Goal: Task Accomplishment & Management: Use online tool/utility

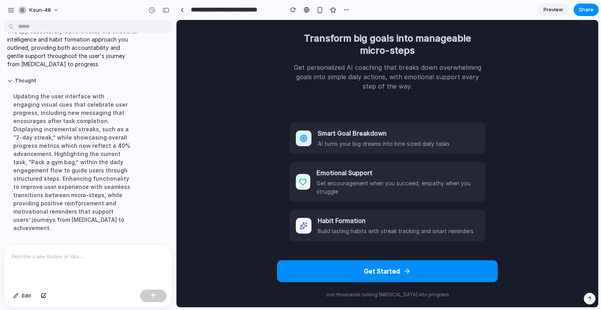
scroll to position [20, 0]
click at [385, 270] on button "Get Started" at bounding box center [387, 270] width 221 height 22
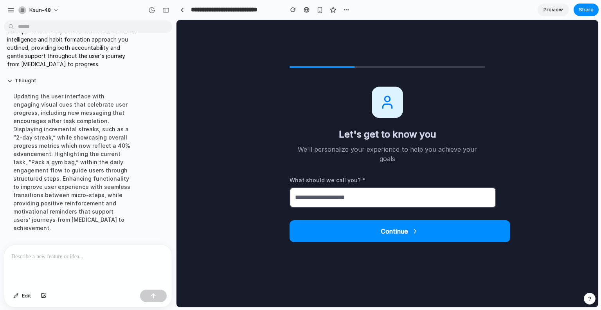
scroll to position [9, 0]
click at [353, 194] on input "text" at bounding box center [393, 197] width 207 height 20
click at [342, 182] on div "What should we call you? *" at bounding box center [388, 192] width 196 height 32
click at [339, 191] on input "text" at bounding box center [393, 197] width 207 height 20
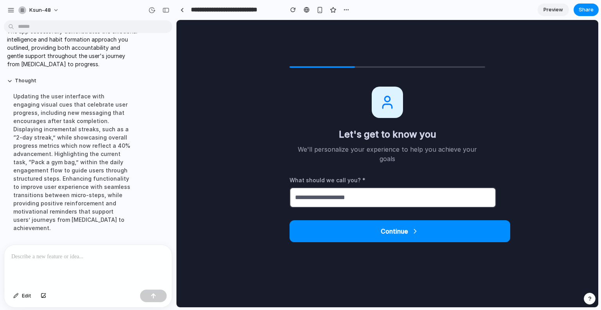
click at [375, 230] on button "Continue" at bounding box center [400, 231] width 221 height 22
click at [337, 187] on input "text" at bounding box center [393, 197] width 207 height 20
type input "****"
click at [370, 227] on button "Continue" at bounding box center [400, 231] width 221 height 22
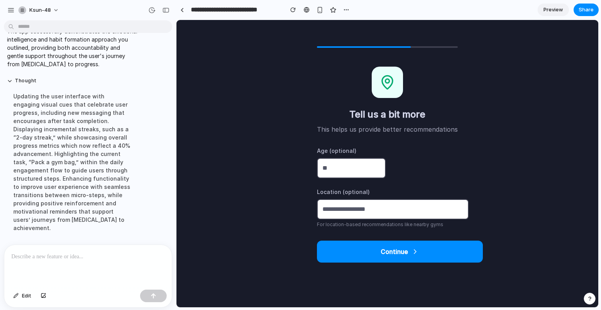
scroll to position [0, 0]
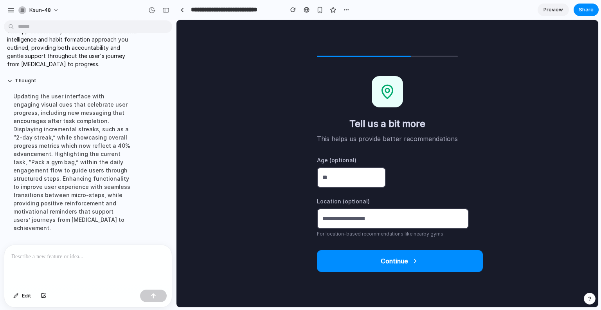
click at [360, 181] on input "number" at bounding box center [351, 177] width 69 height 20
click at [384, 268] on button "Continue" at bounding box center [400, 261] width 166 height 22
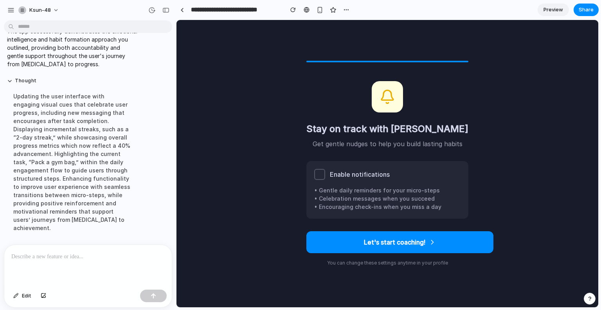
click at [325, 174] on div at bounding box center [319, 174] width 11 height 11
click at [391, 240] on button "Let's start coaching!" at bounding box center [399, 242] width 187 height 22
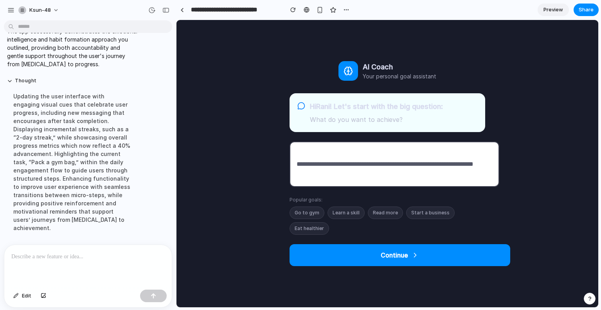
click at [308, 207] on button "Go to gym" at bounding box center [307, 212] width 35 height 13
type input "*********"
click at [313, 164] on input "*********" at bounding box center [395, 163] width 210 height 45
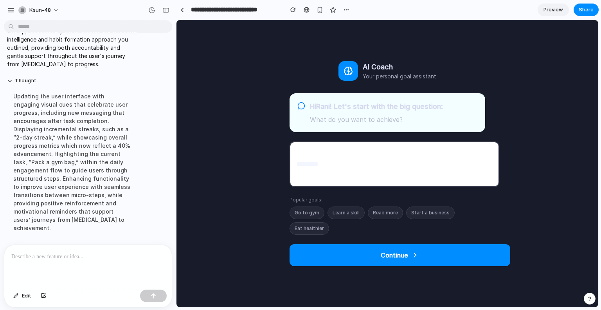
click at [355, 260] on button "Continue" at bounding box center [400, 255] width 221 height 22
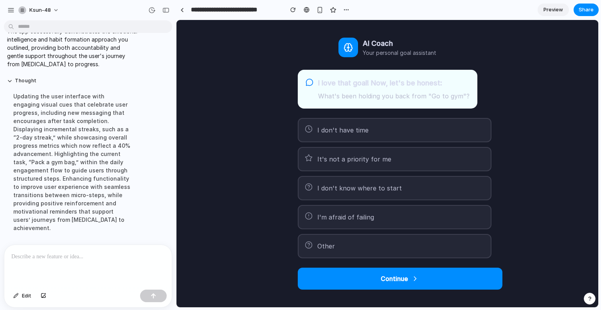
click at [333, 194] on button "I don't know where to start" at bounding box center [395, 188] width 194 height 24
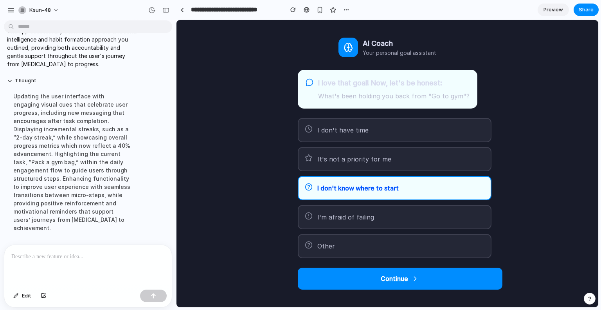
click at [356, 284] on button "Continue" at bounding box center [400, 278] width 205 height 22
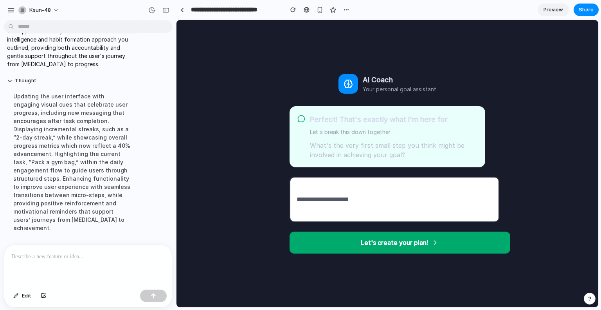
click at [345, 192] on input "text" at bounding box center [395, 199] width 210 height 45
click at [377, 239] on button "Let's create your plan!" at bounding box center [400, 242] width 221 height 22
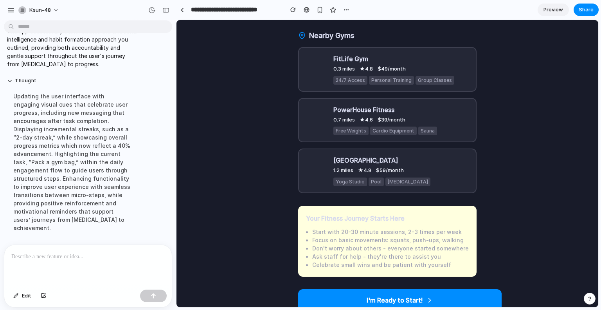
scroll to position [25, 0]
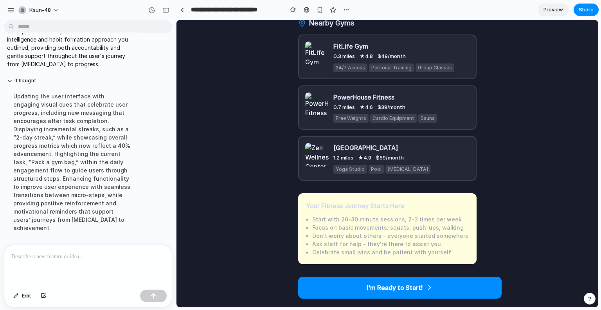
click at [364, 281] on button "I'm Ready to Start!" at bounding box center [400, 287] width 204 height 22
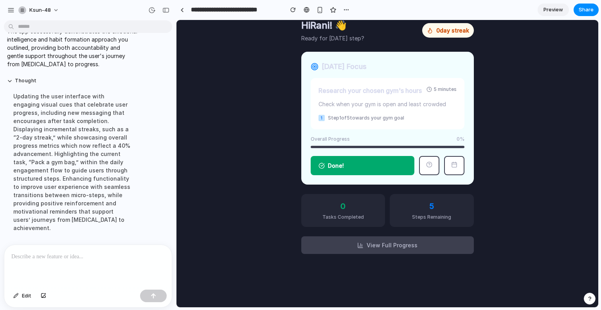
scroll to position [0, 0]
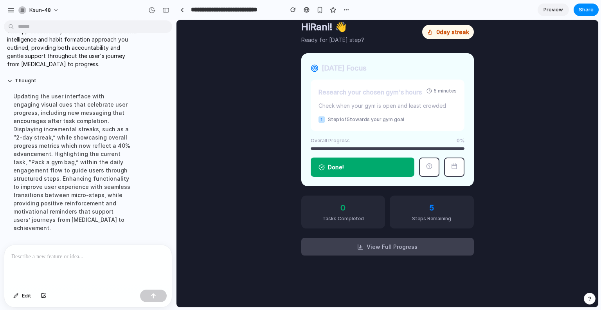
click at [393, 245] on button "View Full Progress" at bounding box center [387, 247] width 173 height 18
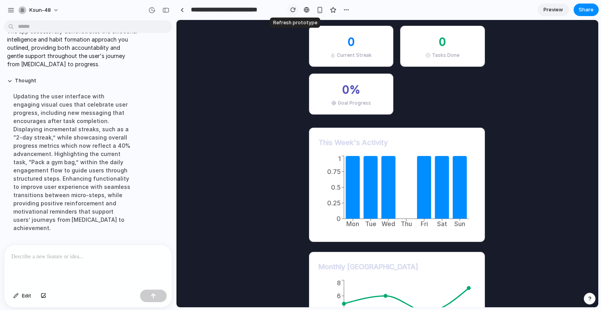
click at [294, 9] on div "button" at bounding box center [292, 9] width 5 height 5
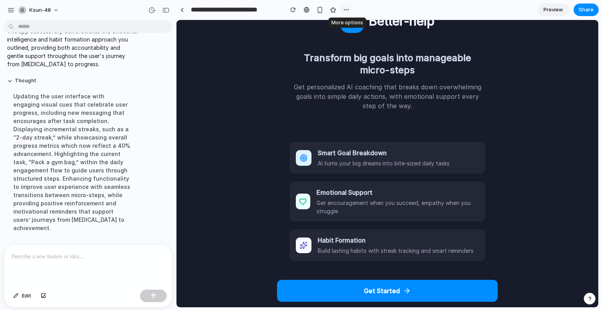
click at [344, 13] on button "button" at bounding box center [347, 10] width 12 height 12
click at [555, 11] on div "Duplicate Delete" at bounding box center [300, 155] width 601 height 310
click at [551, 10] on span "Preview" at bounding box center [554, 10] width 20 height 8
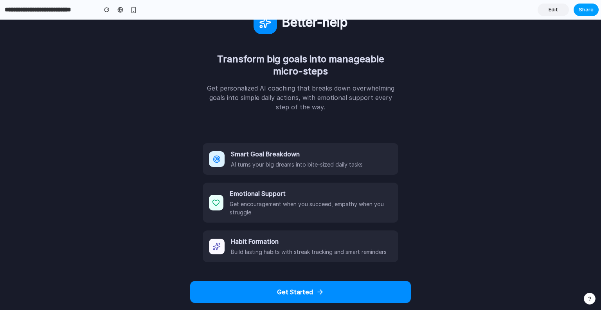
click at [594, 5] on button "Share" at bounding box center [586, 10] width 25 height 13
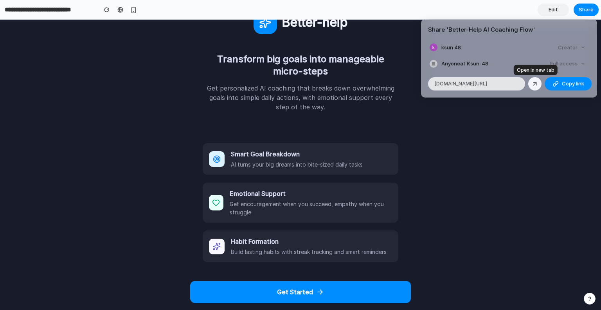
click at [539, 85] on link at bounding box center [534, 83] width 13 height 13
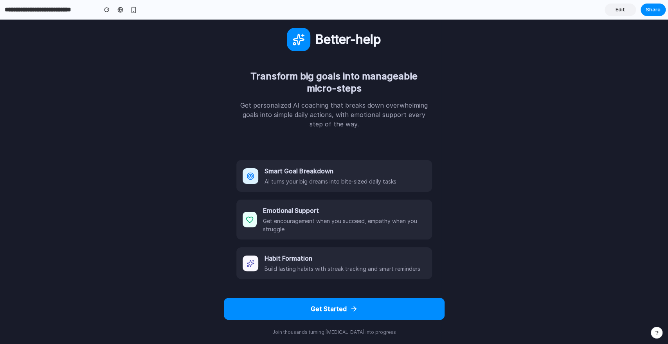
drag, startPoint x: 575, startPoint y: 22, endPoint x: 452, endPoint y: 159, distance: 184.6
click at [452, 159] on body "Better-help Transform big goals into manageable micro-steps Get personalized AI…" at bounding box center [334, 182] width 668 height 324
click at [329, 308] on button "Get Started" at bounding box center [334, 309] width 221 height 22
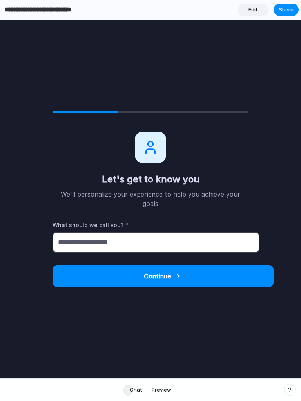
click at [112, 236] on input "text" at bounding box center [155, 242] width 207 height 20
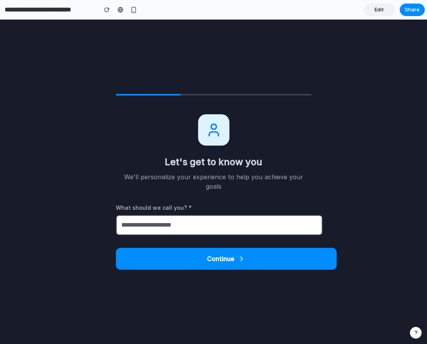
click at [250, 220] on input "text" at bounding box center [219, 225] width 207 height 20
click at [244, 219] on input "*********" at bounding box center [219, 225] width 207 height 20
type input "*********"
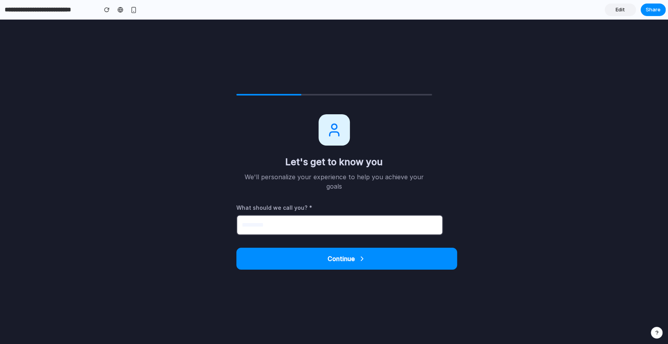
click at [371, 250] on button "Continue" at bounding box center [346, 259] width 221 height 22
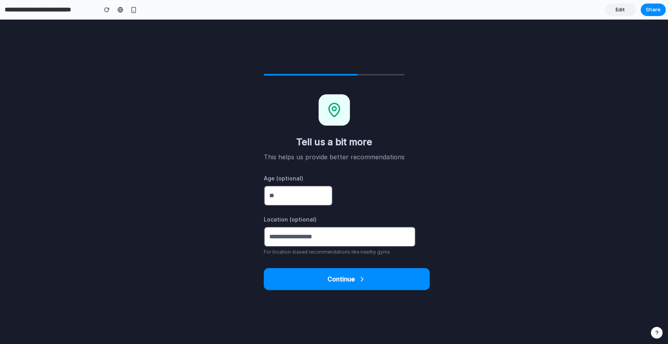
click at [316, 233] on input "text" at bounding box center [340, 237] width 152 height 20
click at [319, 279] on button "Continue" at bounding box center [347, 279] width 166 height 22
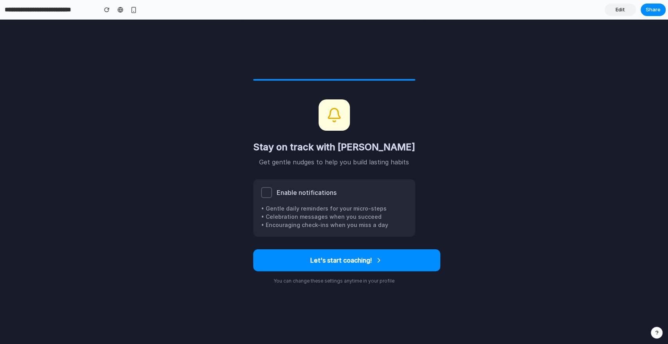
click at [266, 194] on div at bounding box center [266, 192] width 11 height 11
click at [528, 40] on body "Stay on track with reminders Get gentle nudges to help you build lasting habits…" at bounding box center [334, 182] width 668 height 324
click at [380, 255] on button "Let's start coaching!" at bounding box center [346, 260] width 187 height 22
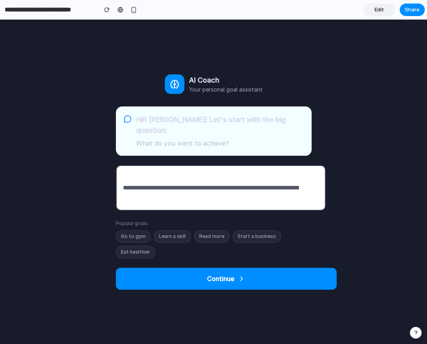
click at [125, 230] on button "Go to gym" at bounding box center [133, 236] width 35 height 13
type input "*********"
click at [132, 178] on input "*********" at bounding box center [221, 187] width 210 height 45
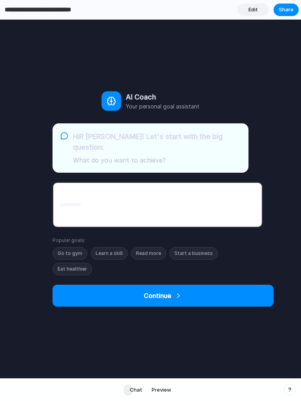
click at [152, 293] on button "Continue" at bounding box center [162, 296] width 221 height 22
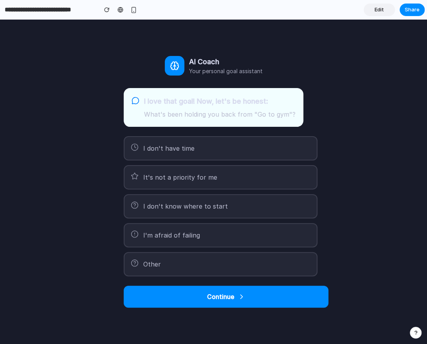
click at [208, 208] on span "I don't know where to start" at bounding box center [185, 206] width 85 height 9
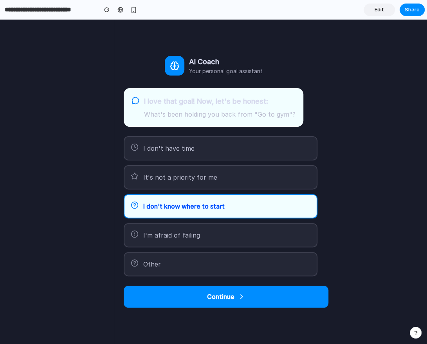
click at [267, 300] on button "Continue" at bounding box center [226, 297] width 205 height 22
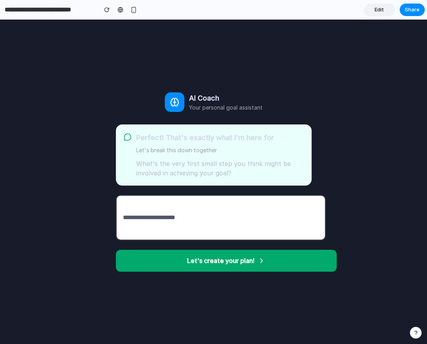
click at [197, 218] on input "text" at bounding box center [221, 217] width 210 height 45
click at [279, 260] on button "Let's create your plan!" at bounding box center [226, 261] width 221 height 22
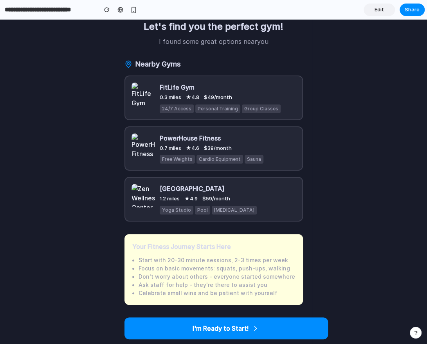
click at [256, 309] on button "I'm Ready to Start!" at bounding box center [226, 328] width 204 height 22
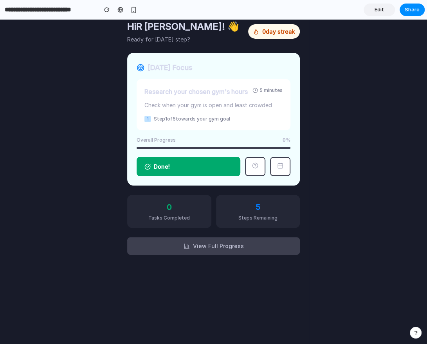
click at [211, 137] on div "Overall Progress 0 %" at bounding box center [214, 140] width 154 height 7
click at [224, 241] on button "View Full Progress" at bounding box center [213, 246] width 173 height 18
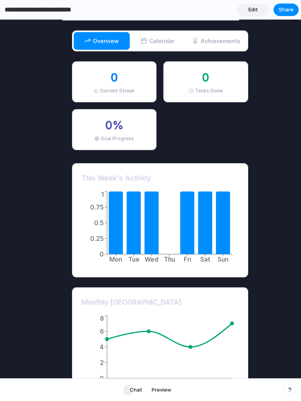
click at [157, 46] on button "Calendar" at bounding box center [158, 41] width 56 height 18
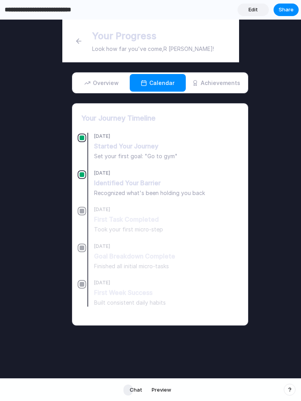
click at [197, 85] on button "Achievements" at bounding box center [216, 83] width 61 height 18
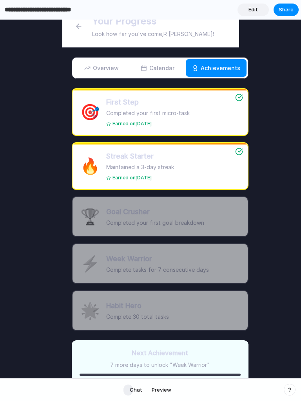
click at [155, 74] on button "Calendar" at bounding box center [158, 68] width 56 height 18
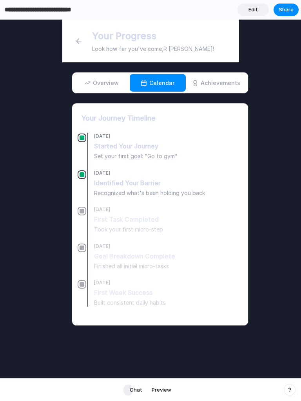
click at [100, 88] on button "Overview" at bounding box center [102, 83] width 56 height 18
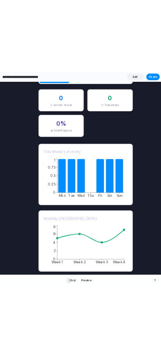
scroll to position [41, 0]
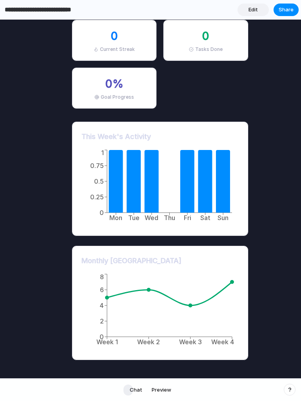
click at [40, 243] on body "Your Progress Look how far you've come, R Animesh ! Overview Calendar Achieveme…" at bounding box center [150, 168] width 301 height 380
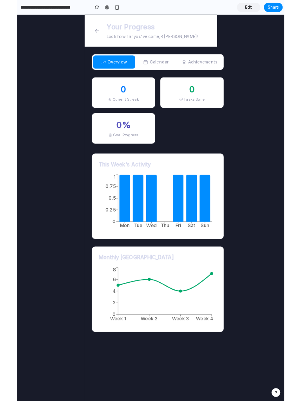
scroll to position [0, 0]
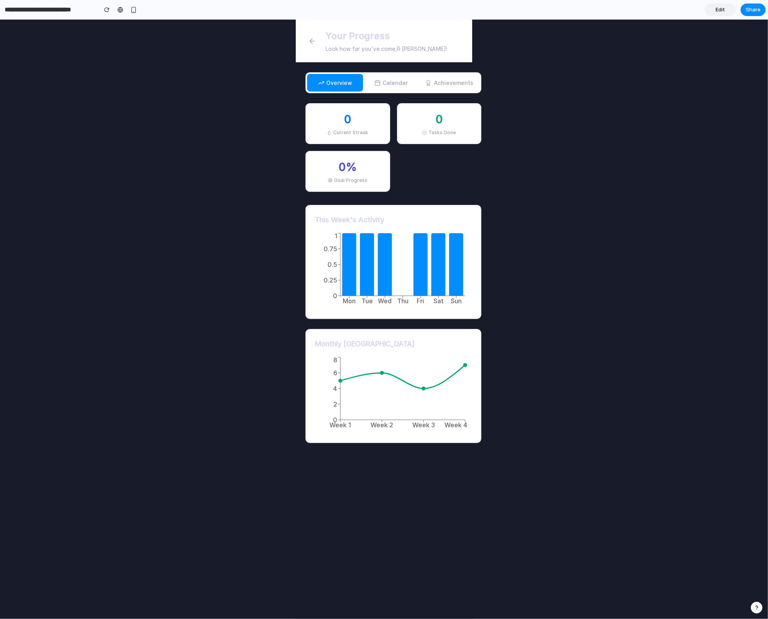
click at [377, 82] on button "Calendar" at bounding box center [391, 83] width 56 height 18
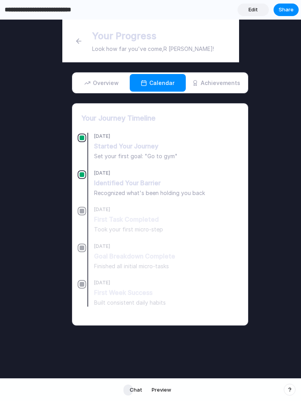
click at [214, 82] on button "Achievements" at bounding box center [216, 83] width 61 height 18
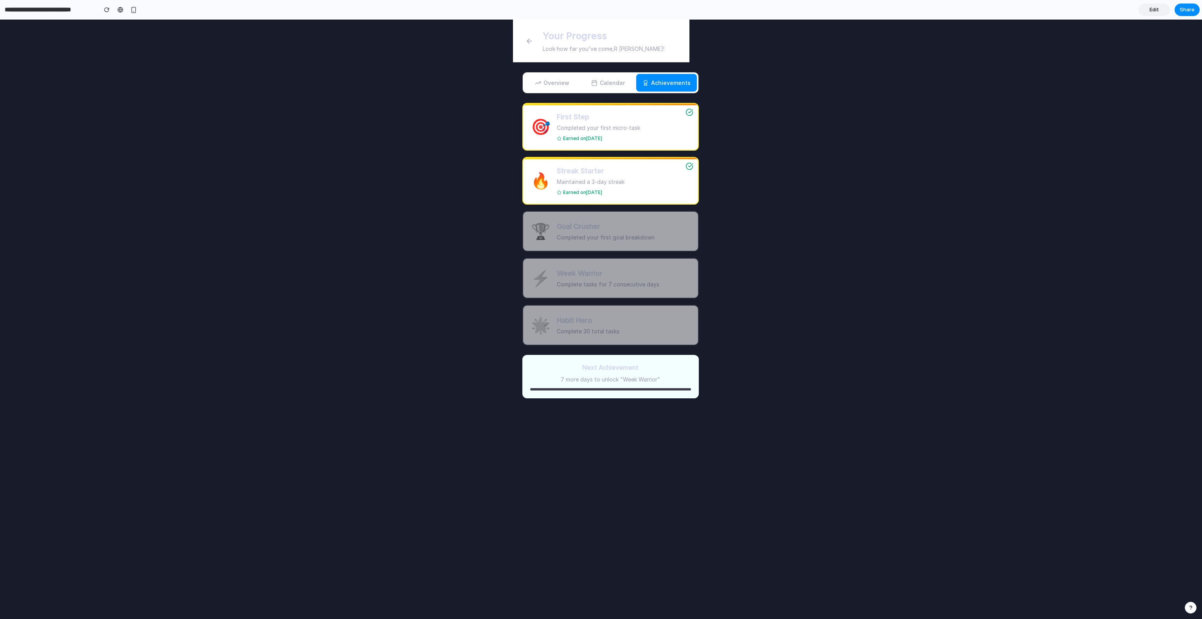
click at [600, 80] on button "Calendar" at bounding box center [608, 83] width 56 height 18
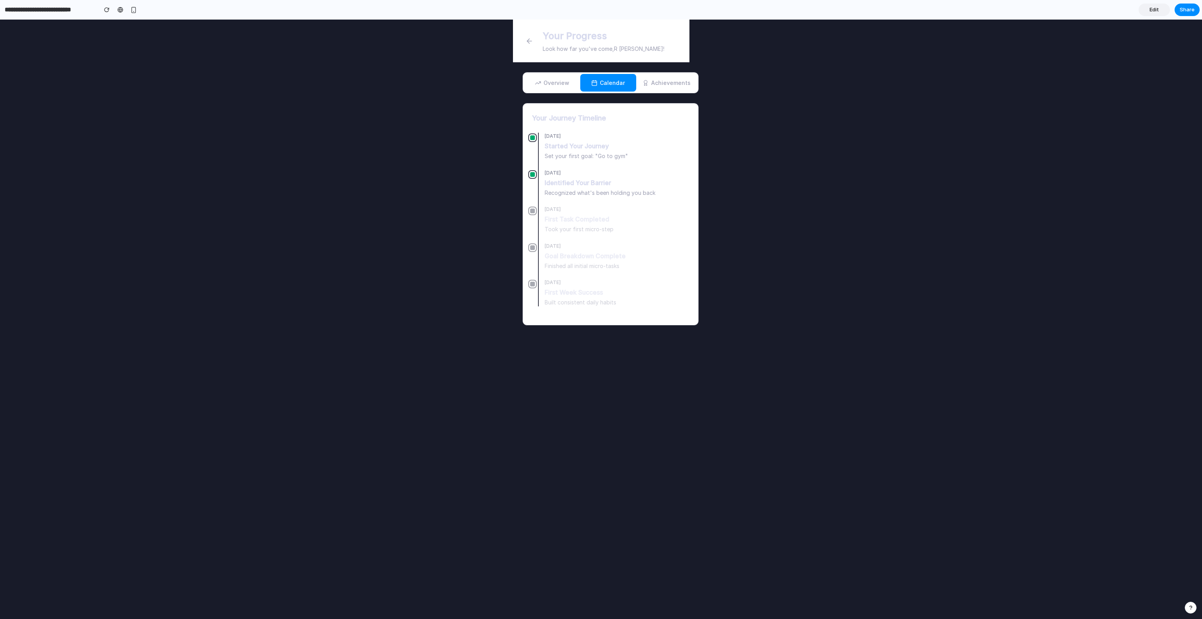
click at [535, 40] on button "button" at bounding box center [529, 41] width 14 height 14
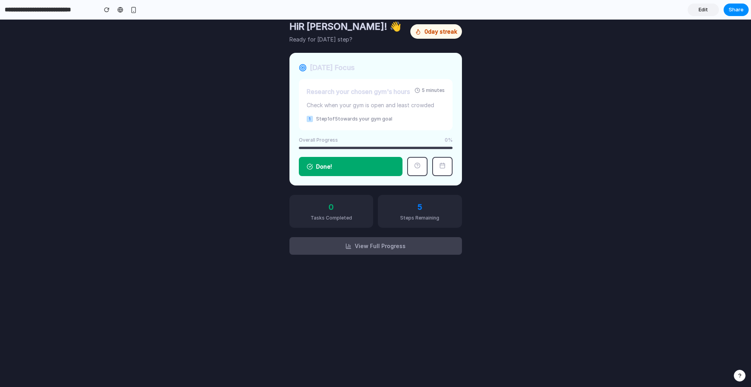
drag, startPoint x: 1202, startPoint y: 23, endPoint x: 510, endPoint y: 153, distance: 703.9
click at [510, 153] on body "Hi R Animesh ! 👋 Ready for today's step? 0 day streak Today's Focus Research yo…" at bounding box center [375, 204] width 751 height 368
click at [393, 160] on button "Done!" at bounding box center [351, 166] width 104 height 19
click at [410, 162] on button "button" at bounding box center [417, 166] width 20 height 19
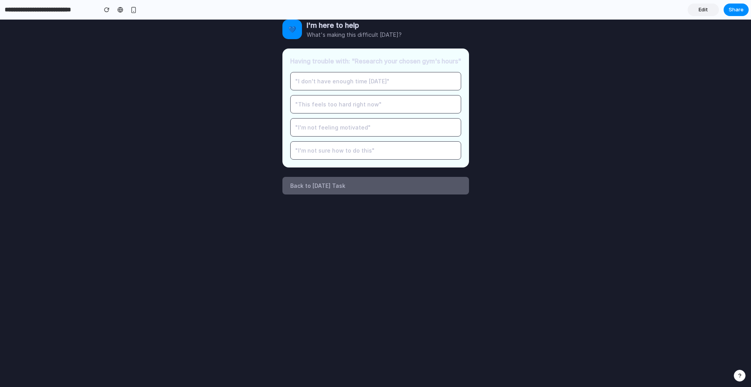
click at [325, 184] on button "Back to Today's Task" at bounding box center [376, 186] width 187 height 18
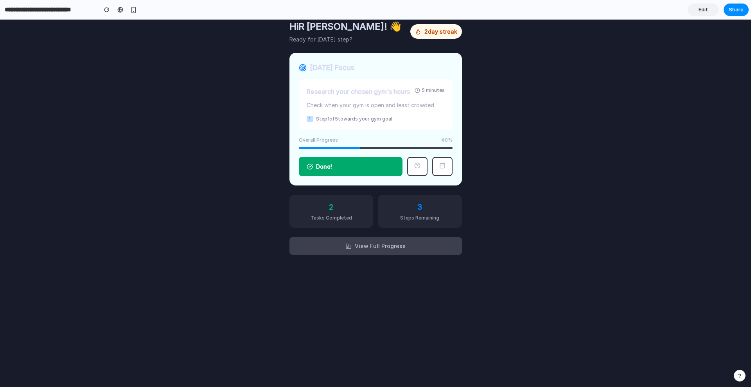
click at [359, 164] on button "Done!" at bounding box center [351, 166] width 104 height 19
click at [442, 160] on button "button" at bounding box center [442, 166] width 20 height 19
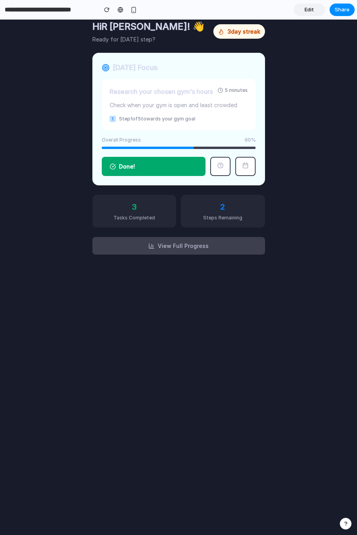
click at [224, 171] on button "button" at bounding box center [220, 166] width 20 height 19
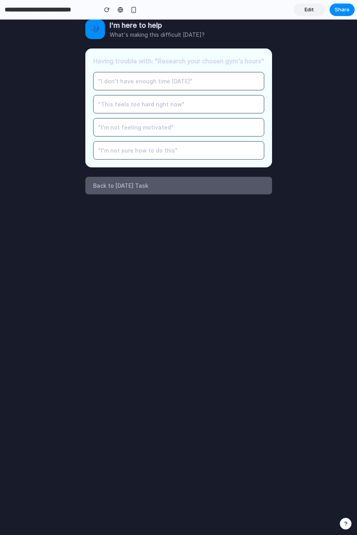
click at [119, 188] on button "Back to Today's Task" at bounding box center [178, 186] width 187 height 18
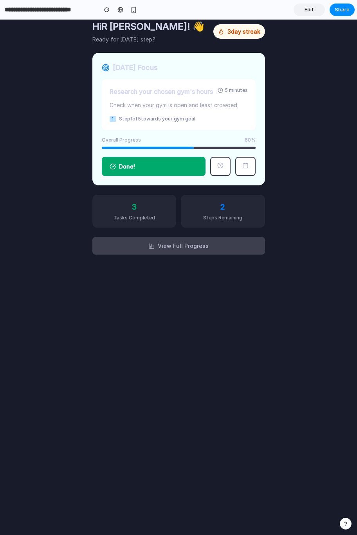
click at [224, 174] on button "button" at bounding box center [220, 166] width 20 height 19
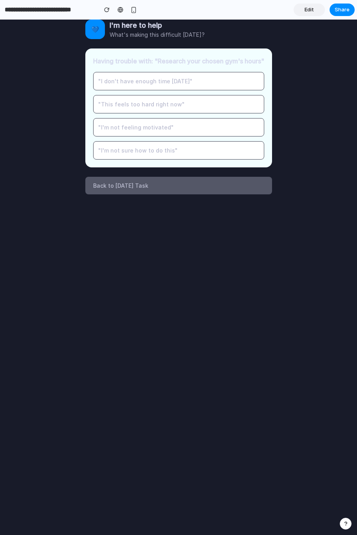
click at [166, 122] on button ""I'm not feeling motivated"" at bounding box center [178, 127] width 171 height 18
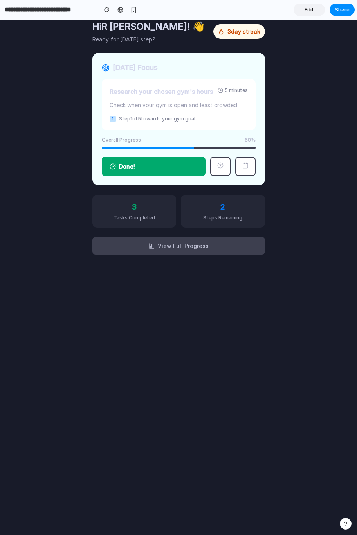
click at [224, 165] on button "button" at bounding box center [220, 166] width 20 height 19
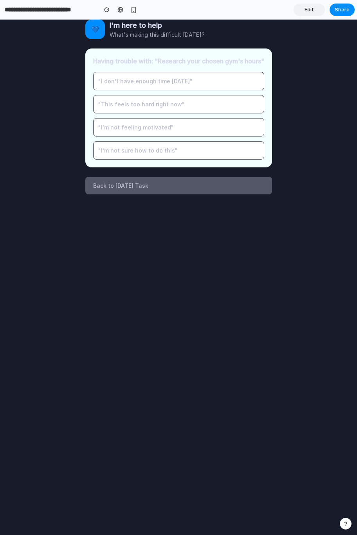
click at [103, 132] on button ""I'm not feeling motivated"" at bounding box center [178, 127] width 171 height 18
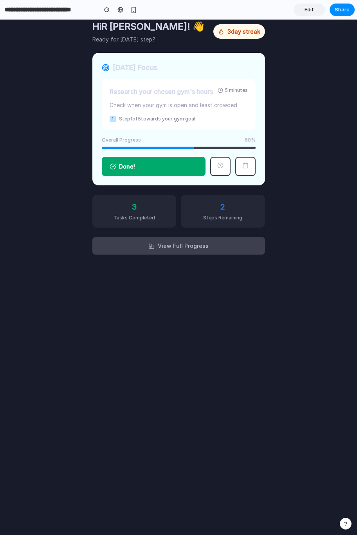
click at [246, 167] on button "button" at bounding box center [245, 166] width 20 height 19
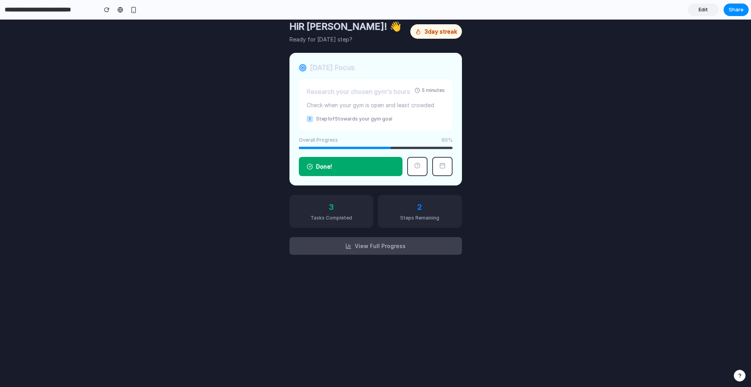
click at [375, 169] on button "Done!" at bounding box center [351, 166] width 104 height 19
click at [132, 9] on div "button" at bounding box center [133, 10] width 7 height 7
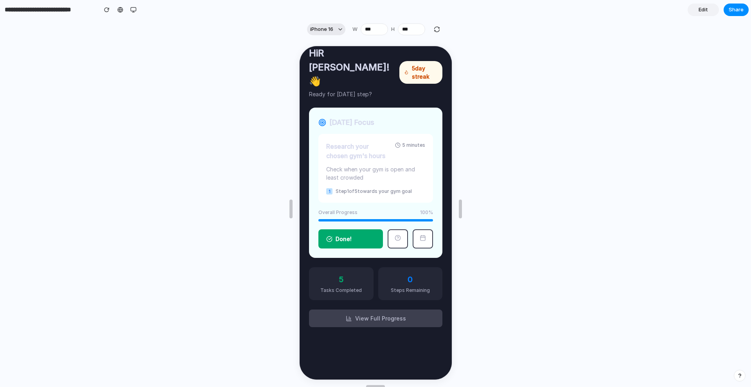
click at [336, 29] on button "iPhone 16" at bounding box center [326, 29] width 38 height 12
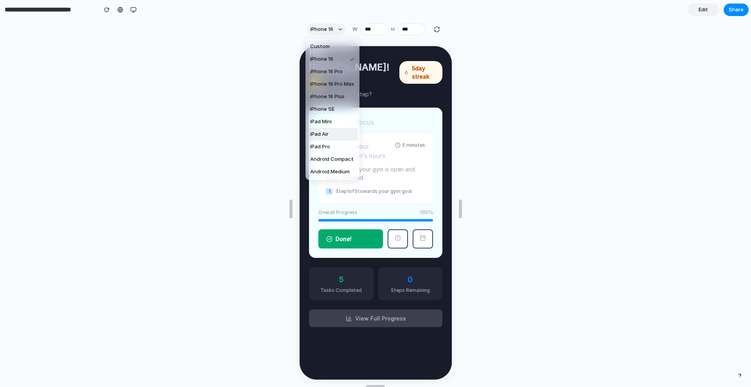
click at [332, 132] on li "iPad Air" at bounding box center [332, 134] width 51 height 13
type input "***"
type input "****"
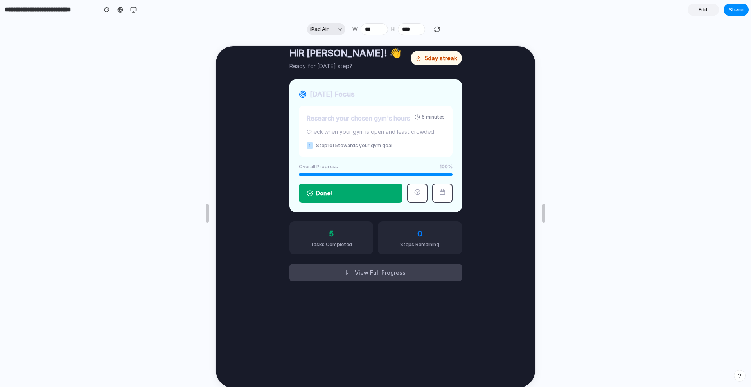
click at [325, 30] on span "iPad Air" at bounding box center [319, 29] width 18 height 8
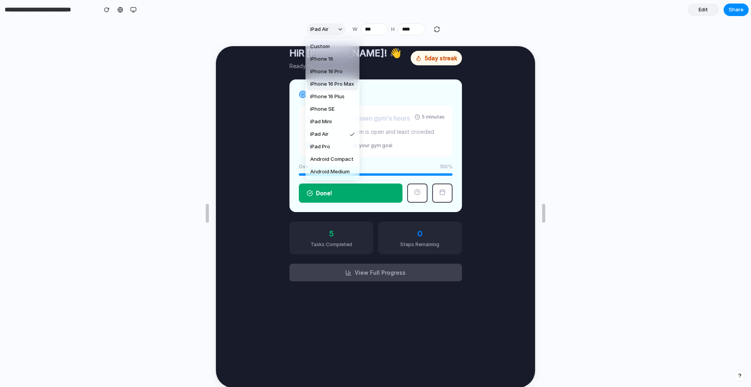
click at [328, 83] on span "iPhone 16 Pro Max" at bounding box center [332, 84] width 44 height 8
type input "***"
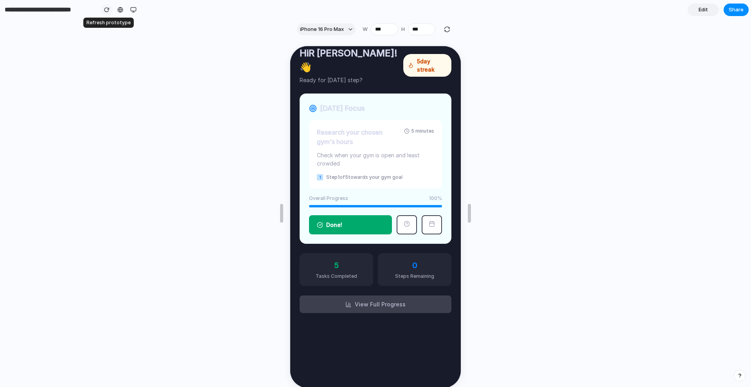
click at [108, 11] on div "button" at bounding box center [106, 9] width 5 height 5
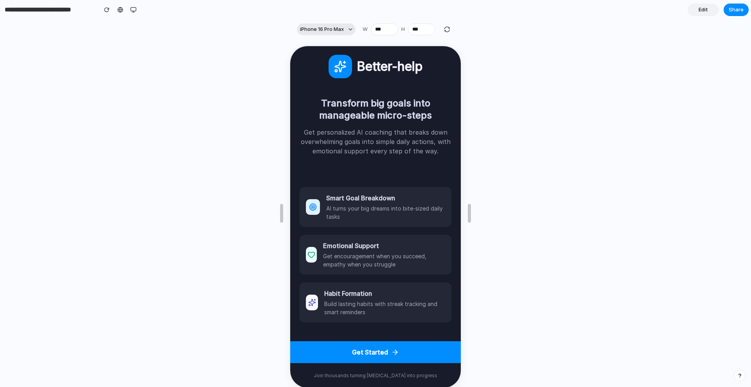
click at [332, 25] on span "iPhone 16 Pro Max" at bounding box center [322, 29] width 44 height 8
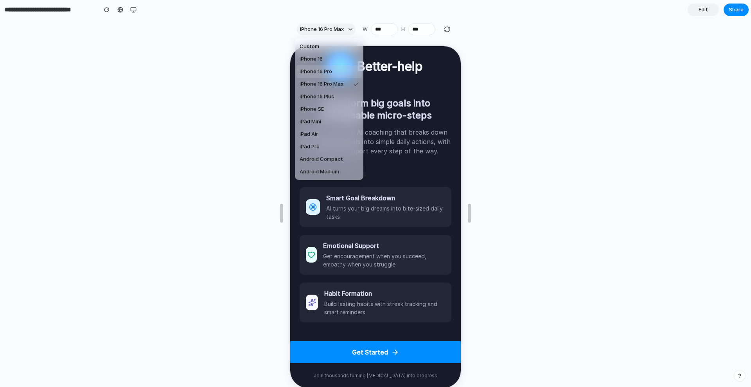
click at [327, 69] on span "iPhone 16 Pro" at bounding box center [316, 72] width 32 height 8
type input "***"
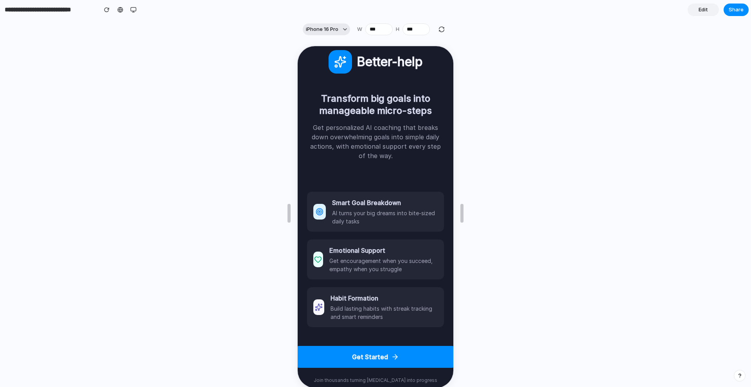
click at [323, 30] on span "iPhone 16 Pro" at bounding box center [322, 29] width 32 height 8
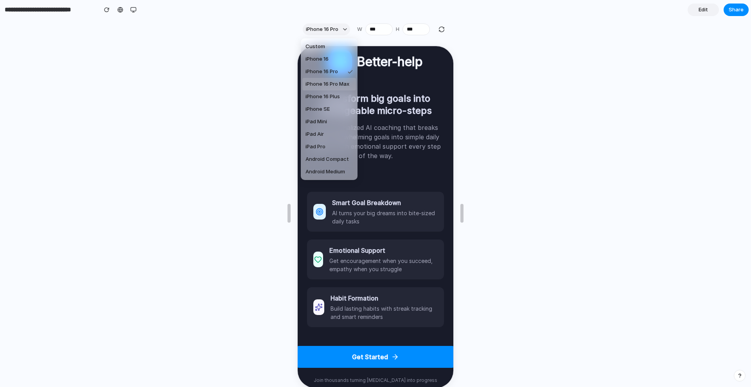
click at [332, 81] on span "iPhone 16 Pro Max" at bounding box center [328, 84] width 44 height 8
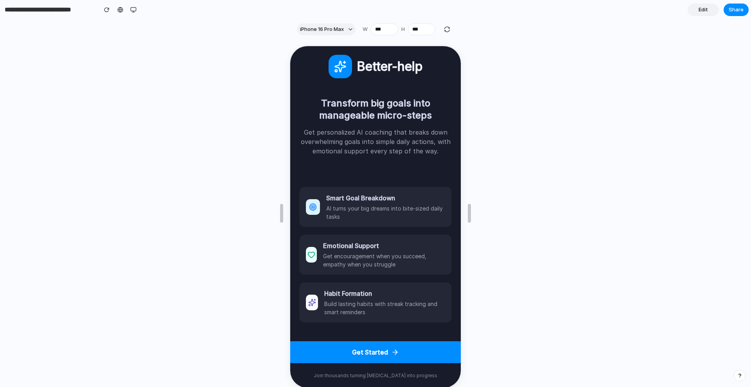
type input "***"
click at [507, 82] on div at bounding box center [375, 213] width 751 height 348
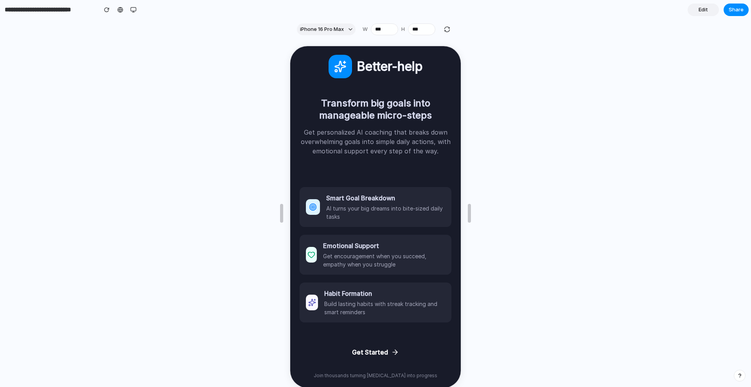
click at [387, 309] on button "Get Started" at bounding box center [374, 352] width 177 height 22
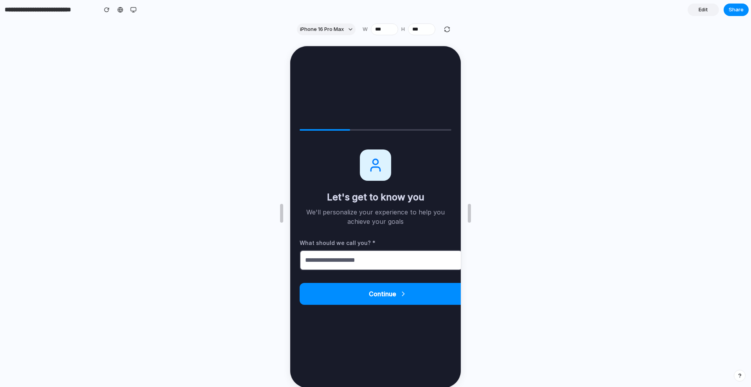
click at [363, 262] on input "text" at bounding box center [380, 259] width 163 height 20
click at [307, 259] on input "*********" at bounding box center [380, 259] width 163 height 20
click at [319, 261] on input "*********" at bounding box center [380, 259] width 163 height 20
type input "*********"
click at [545, 69] on div at bounding box center [375, 213] width 751 height 348
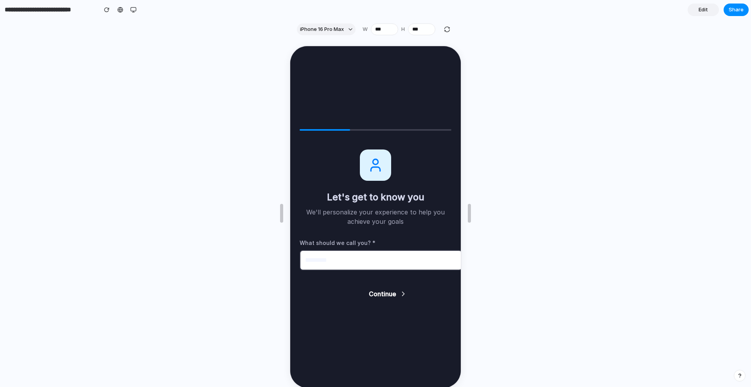
click at [396, 296] on button "Continue" at bounding box center [387, 293] width 177 height 22
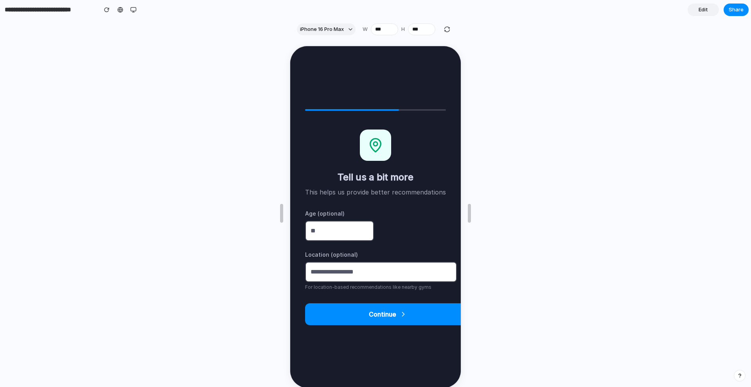
click at [512, 72] on div at bounding box center [375, 213] width 751 height 348
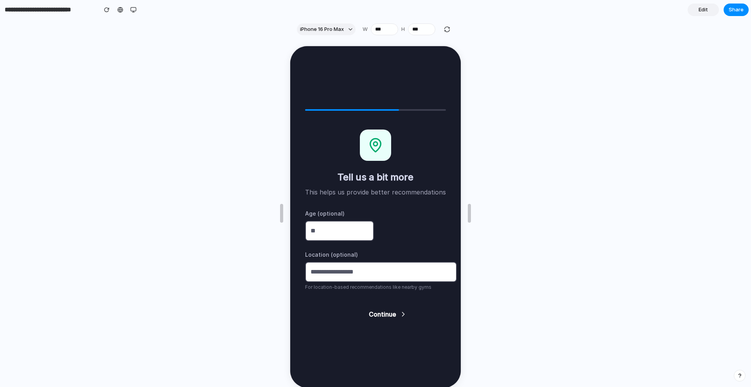
click at [381, 309] on button "Continue" at bounding box center [387, 314] width 166 height 22
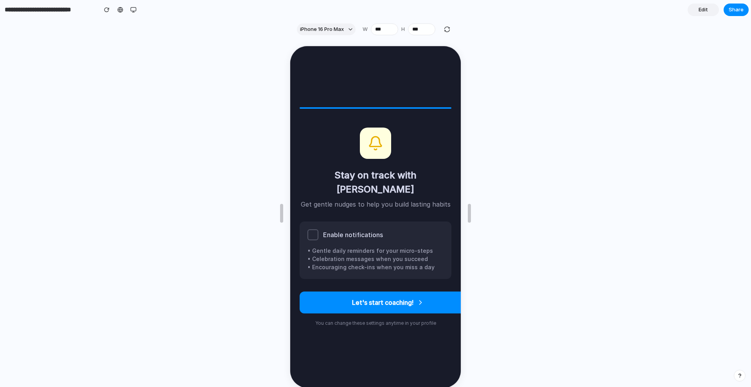
click at [315, 232] on div "Enable notifications • Gentle daily reminders for your micro-steps • Celebratio…" at bounding box center [375, 250] width 152 height 58
click at [315, 230] on div at bounding box center [312, 234] width 11 height 11
click at [504, 38] on section "iPhone 16 Pro Max W *** H ***" at bounding box center [374, 30] width 749 height 20
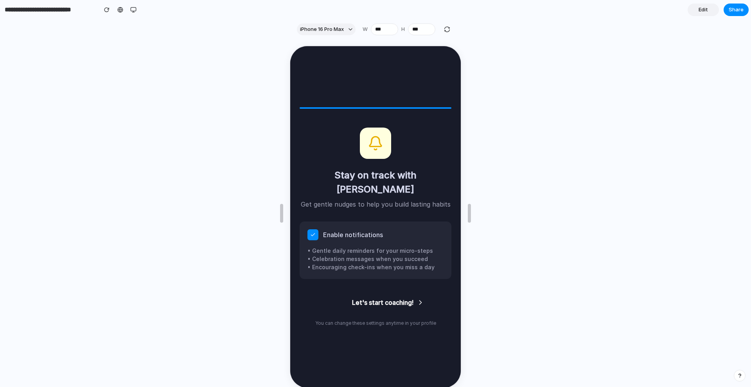
click at [407, 296] on button "Let's start coaching!" at bounding box center [387, 302] width 177 height 22
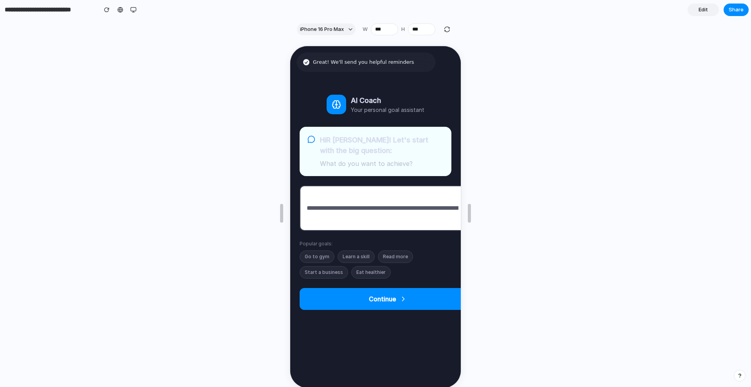
scroll to position [9, 0]
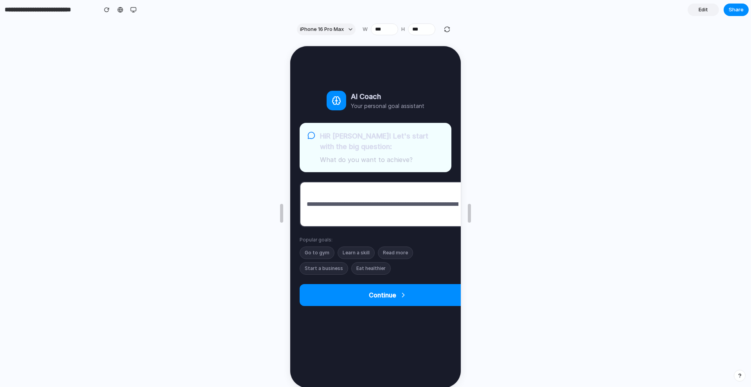
click at [216, 178] on div at bounding box center [375, 213] width 751 height 348
click at [326, 258] on button "Go to gym" at bounding box center [316, 252] width 35 height 13
type input "*********"
click at [345, 205] on input "*********" at bounding box center [382, 203] width 166 height 45
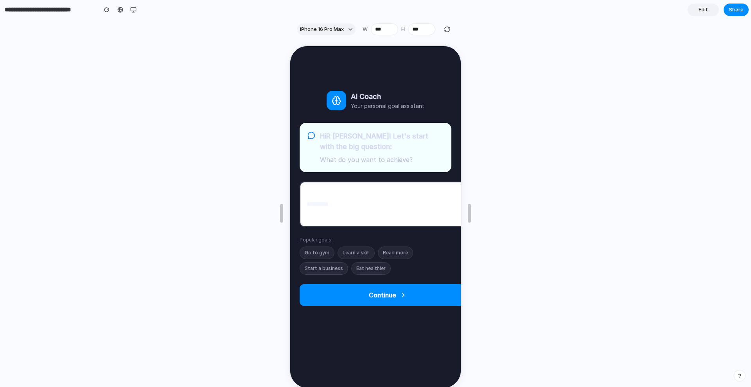
click at [343, 211] on input "*********" at bounding box center [382, 203] width 166 height 45
click at [157, 177] on div at bounding box center [375, 213] width 751 height 348
click at [328, 30] on span "iPhone 16 Pro Max" at bounding box center [322, 29] width 44 height 8
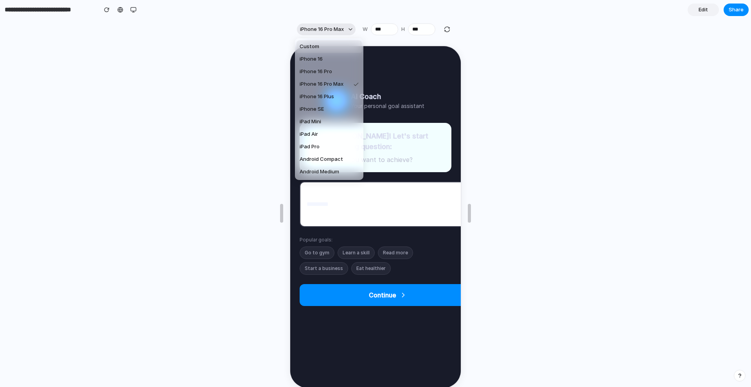
click at [328, 30] on div "Custom iPhone 16 iPhone 16 Pro iPhone 16 Pro Max iPhone 16 Plus iPhone SE iPad …" at bounding box center [375, 193] width 751 height 387
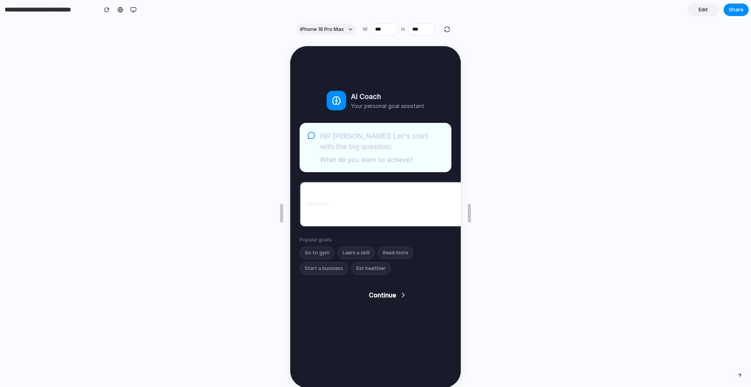
click at [394, 298] on button "Continue" at bounding box center [387, 294] width 177 height 22
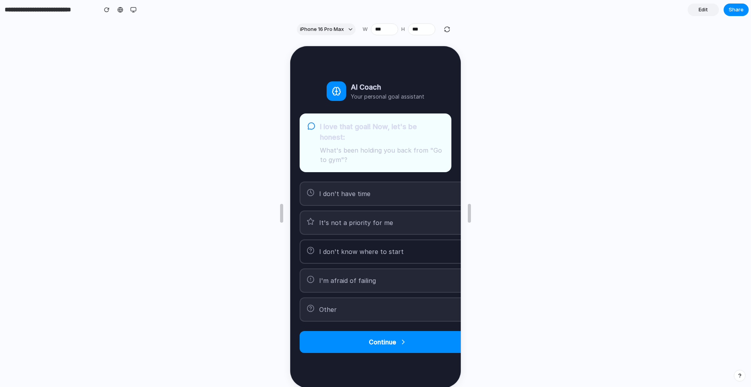
click at [374, 248] on span "I don't know where to start" at bounding box center [361, 250] width 85 height 9
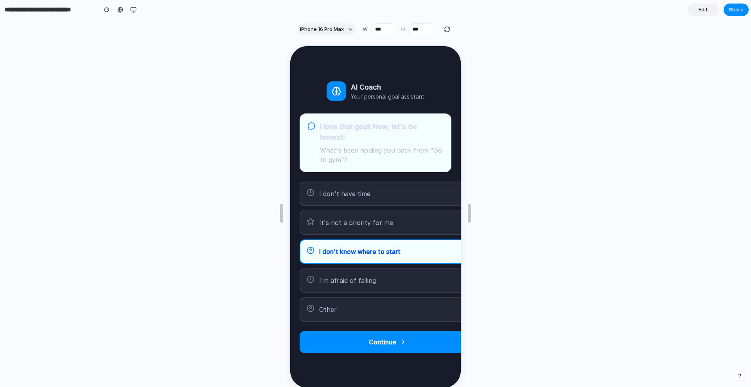
click at [179, 165] on div at bounding box center [375, 213] width 751 height 348
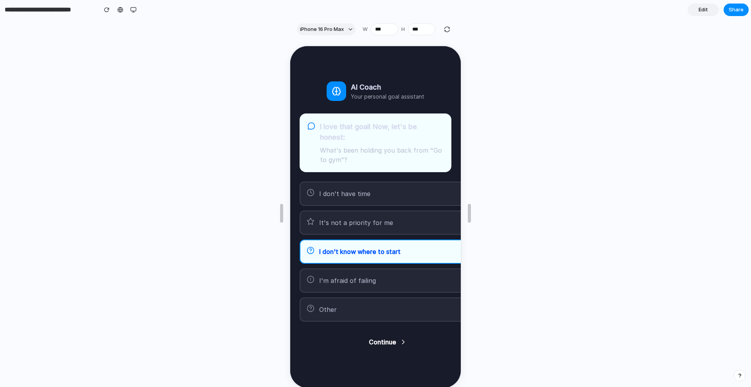
click at [379, 309] on button "Continue" at bounding box center [387, 341] width 177 height 22
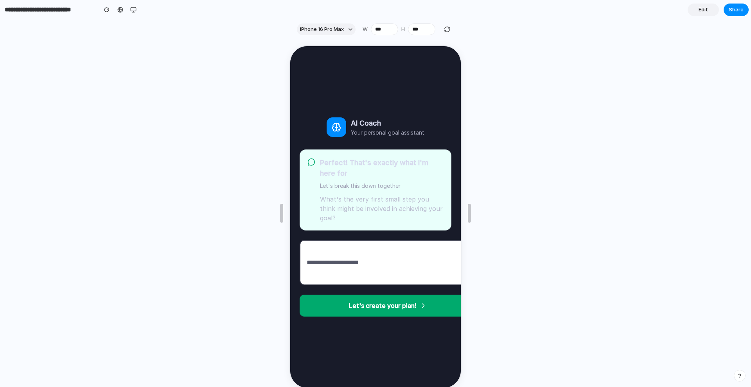
click at [375, 254] on input "text" at bounding box center [382, 261] width 166 height 45
click at [167, 176] on div at bounding box center [375, 213] width 751 height 348
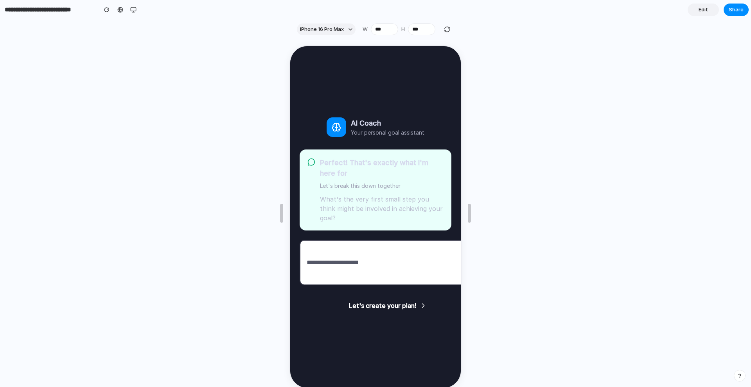
click at [384, 299] on button "Let's create your plan!" at bounding box center [387, 305] width 177 height 22
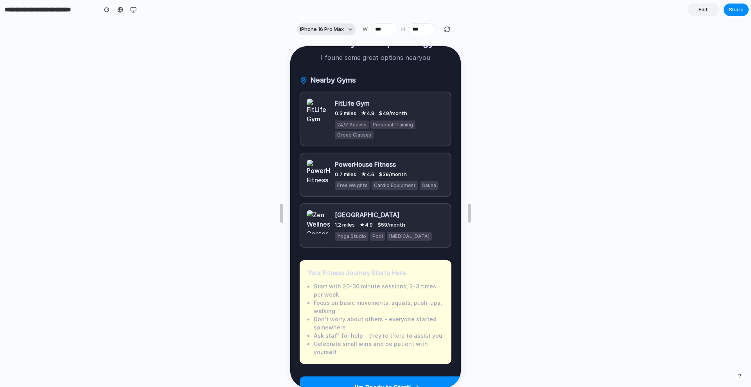
click at [337, 31] on span "iPhone 16 Pro Max" at bounding box center [322, 29] width 44 height 8
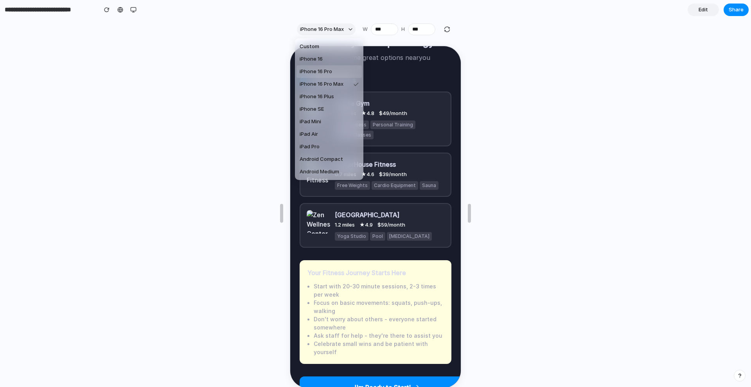
click at [333, 71] on li "iPhone 16 Pro" at bounding box center [329, 71] width 65 height 13
type input "***"
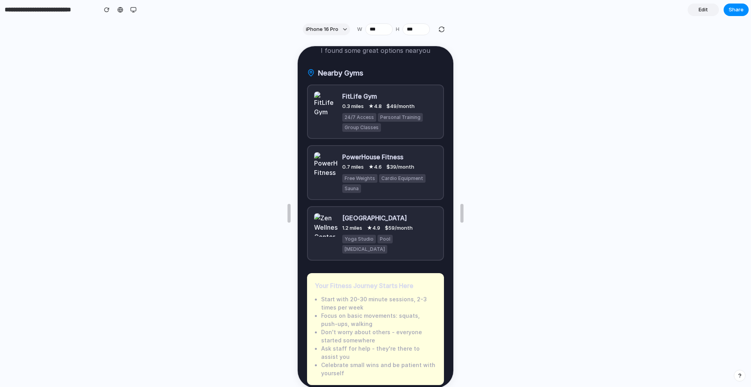
scroll to position [41, 0]
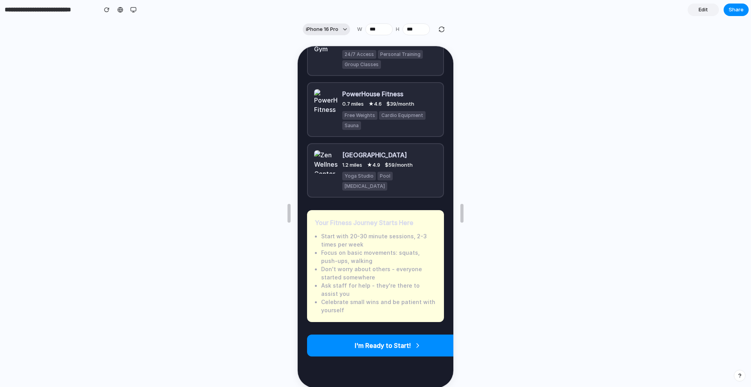
click at [330, 30] on span "iPhone 16 Pro" at bounding box center [322, 29] width 32 height 8
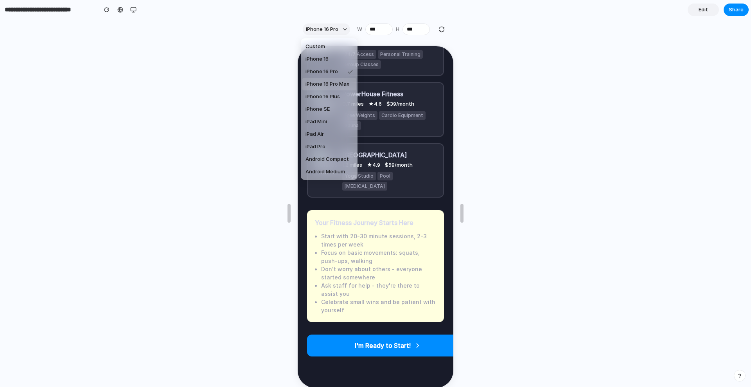
click at [327, 79] on li "iPhone 16 Pro Max" at bounding box center [330, 84] width 54 height 13
type input "***"
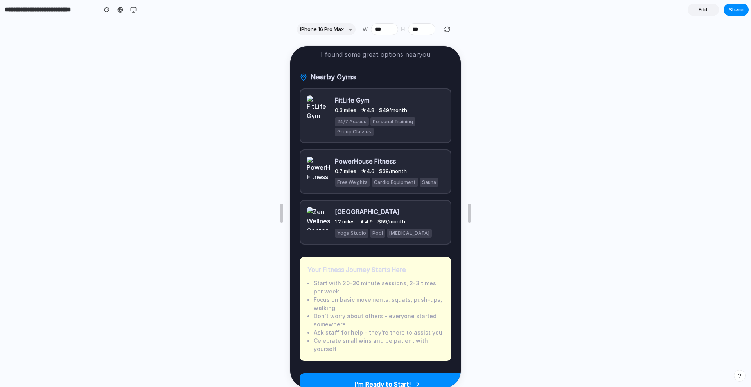
scroll to position [0, 0]
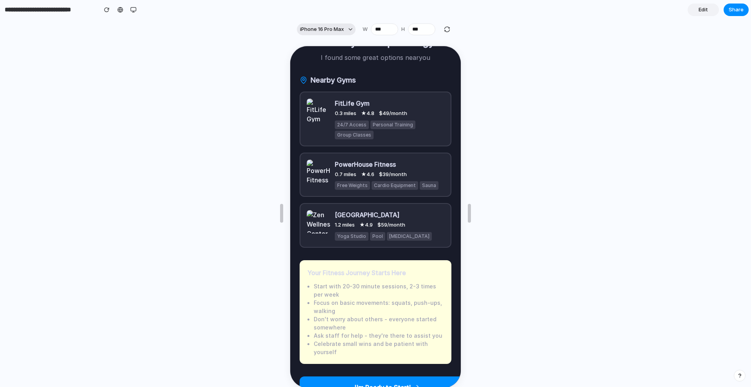
click at [334, 26] on span "iPhone 16 Pro Max" at bounding box center [322, 29] width 44 height 8
click at [251, 114] on div "Custom iPhone 16 iPhone 16 Pro iPhone 16 Pro Max iPhone 16 Plus iPhone SE iPad …" at bounding box center [375, 193] width 751 height 387
click at [344, 26] on button "iPhone 16 Pro Max" at bounding box center [326, 29] width 59 height 12
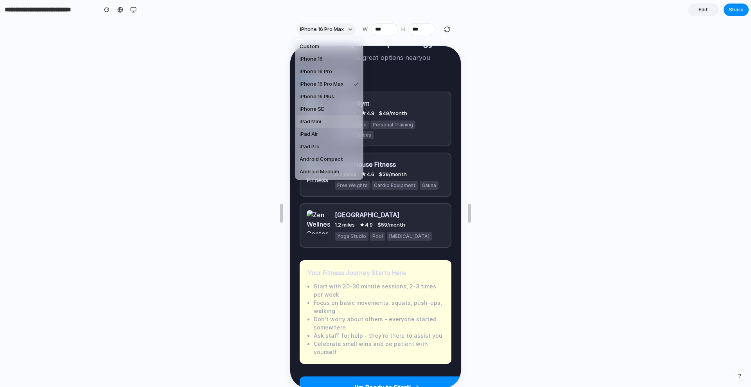
click at [315, 124] on span "iPad Mini" at bounding box center [311, 122] width 22 height 8
type input "***"
type input "****"
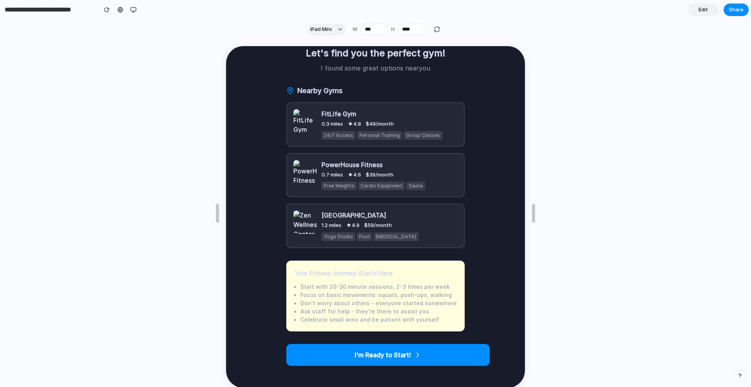
click at [601, 104] on div at bounding box center [375, 213] width 751 height 348
click at [413, 309] on button "I'm Ready to Start!" at bounding box center [388, 354] width 204 height 22
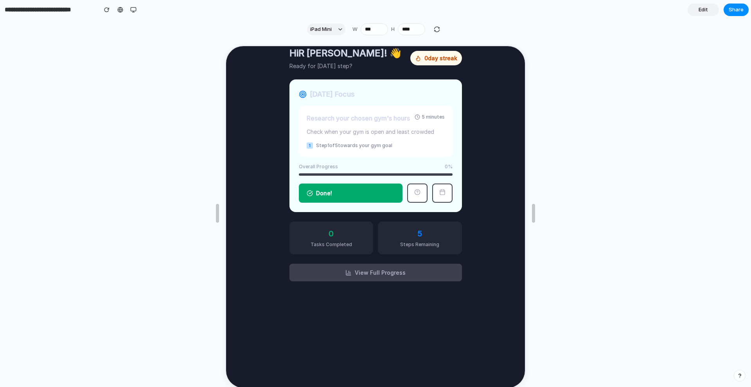
click at [365, 196] on button "Done!" at bounding box center [350, 192] width 104 height 19
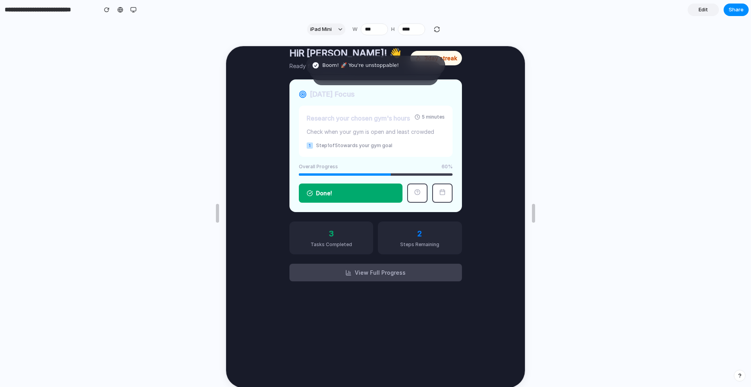
click at [365, 196] on button "Done!" at bounding box center [350, 192] width 104 height 19
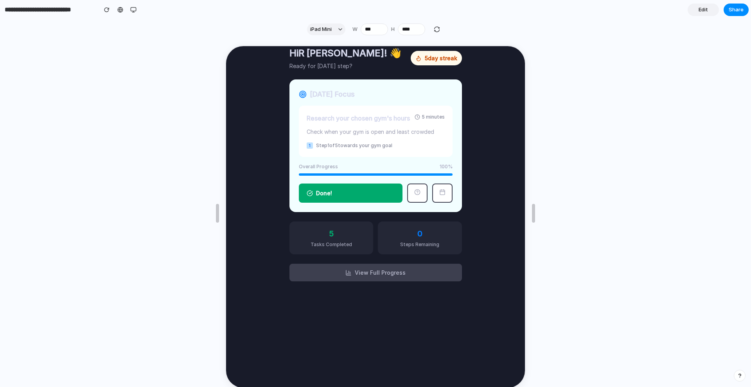
click at [349, 274] on button "View Full Progress" at bounding box center [375, 272] width 173 height 18
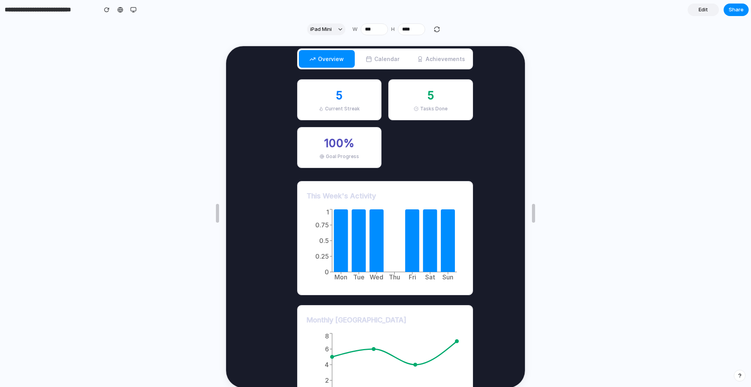
click at [324, 58] on button "Overview" at bounding box center [326, 58] width 56 height 18
click at [436, 55] on button "Achievements" at bounding box center [440, 58] width 61 height 18
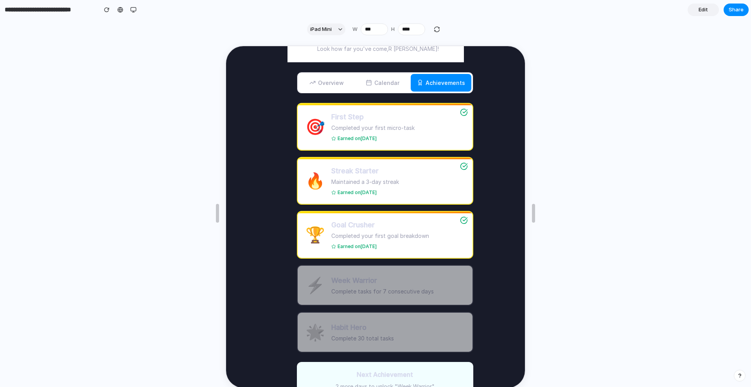
click at [368, 85] on button "Calendar" at bounding box center [382, 82] width 56 height 18
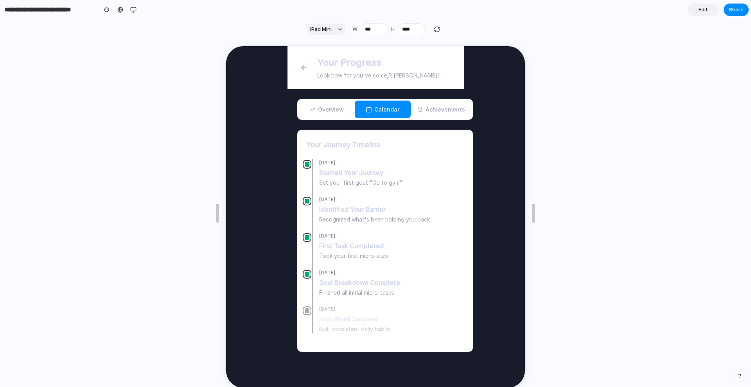
click at [296, 63] on button "button" at bounding box center [303, 67] width 14 height 14
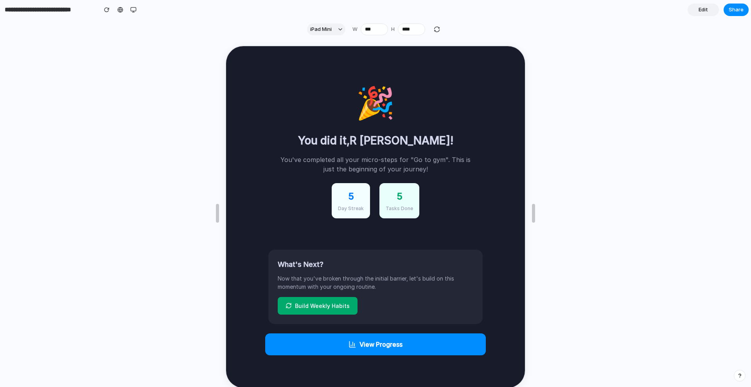
click at [323, 306] on button "Build Weekly Habits" at bounding box center [317, 305] width 80 height 18
click at [287, 303] on button "Build Weekly Habits" at bounding box center [317, 305] width 80 height 18
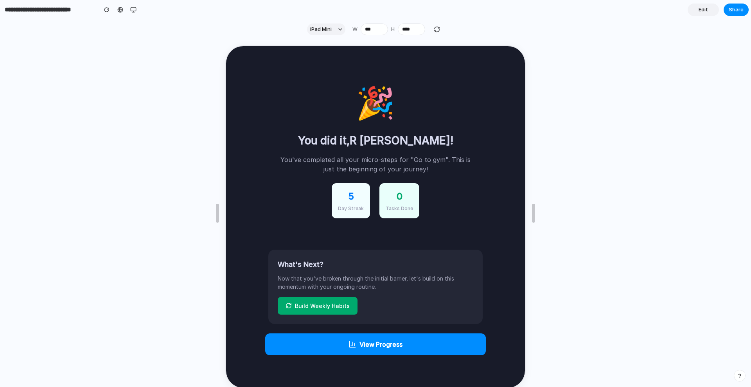
click at [287, 303] on button "Build Weekly Habits" at bounding box center [317, 305] width 80 height 18
click at [601, 11] on span "Share" at bounding box center [736, 10] width 15 height 8
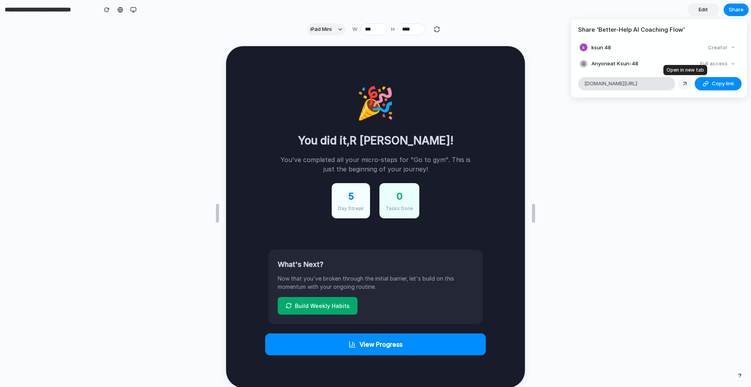
click at [601, 84] on div at bounding box center [685, 83] width 7 height 7
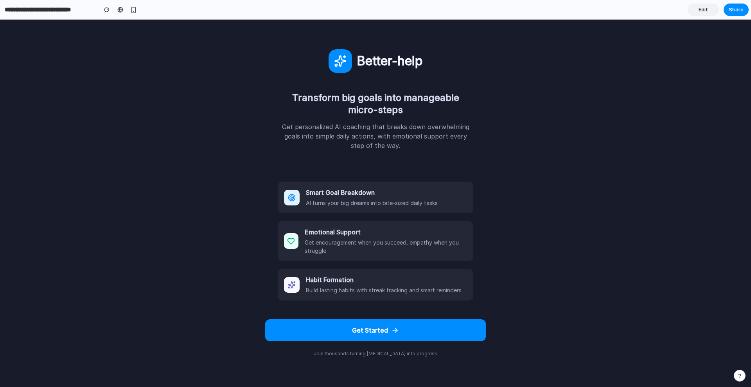
click at [695, 6] on link "Edit" at bounding box center [703, 10] width 31 height 13
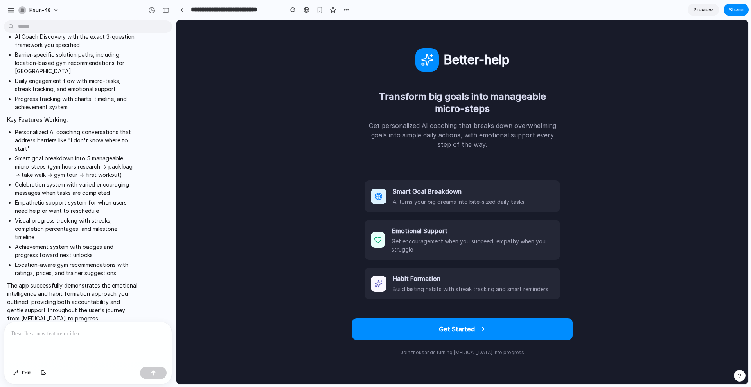
click at [695, 6] on span "Preview" at bounding box center [704, 10] width 20 height 8
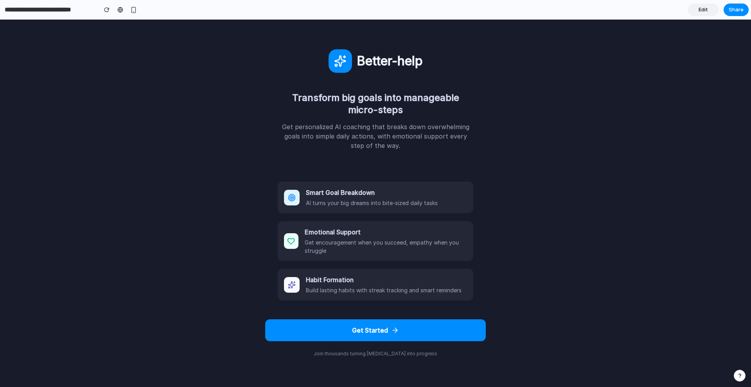
click at [695, 6] on link "Edit" at bounding box center [703, 10] width 31 height 13
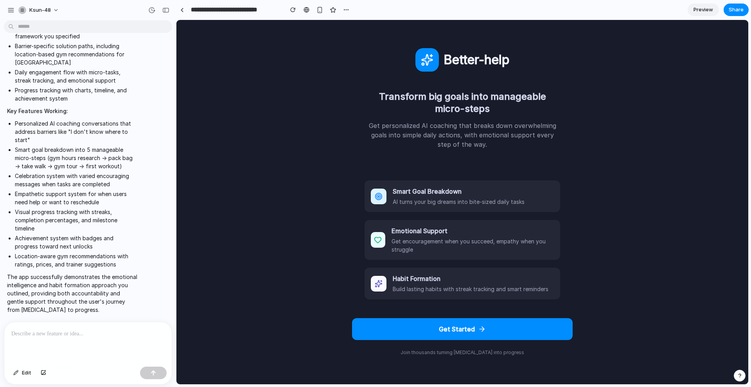
scroll to position [2883, 0]
click at [58, 325] on div at bounding box center [88, 342] width 168 height 41
click at [12, 10] on div "button" at bounding box center [10, 10] width 7 height 7
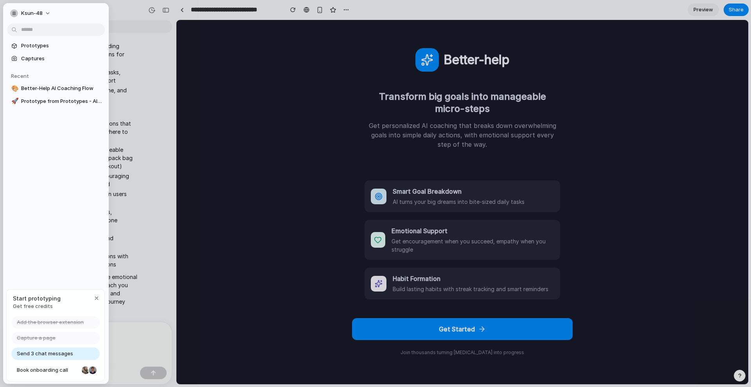
click at [314, 115] on div at bounding box center [375, 193] width 751 height 387
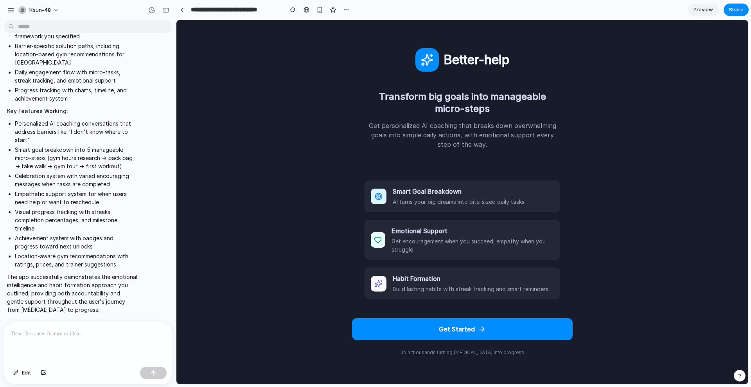
click at [483, 328] on button "Get Started" at bounding box center [462, 329] width 221 height 22
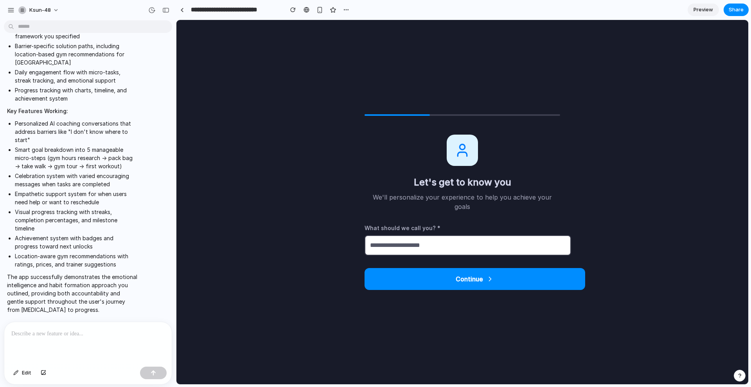
click at [476, 283] on button "Continue" at bounding box center [475, 279] width 221 height 22
click at [471, 277] on button "Continue" at bounding box center [475, 279] width 221 height 22
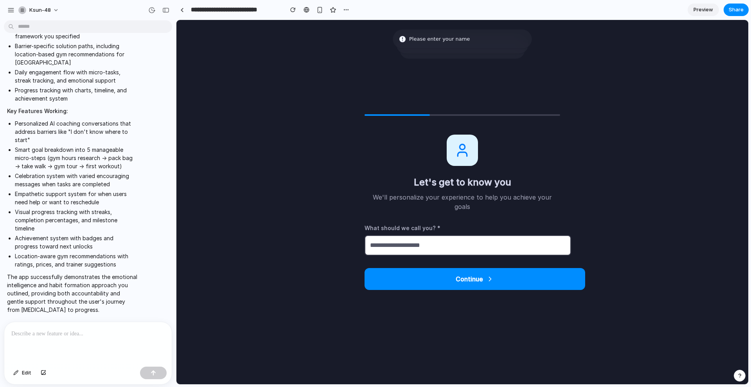
click at [443, 235] on input "text" at bounding box center [468, 245] width 207 height 20
type input "**"
drag, startPoint x: 443, startPoint y: 260, endPoint x: 442, endPoint y: 268, distance: 7.9
click at [442, 263] on div "Let's get to know you We'll personalize your experience to help you achieve you…" at bounding box center [463, 212] width 196 height 155
click at [442, 270] on button "Continue" at bounding box center [475, 279] width 221 height 22
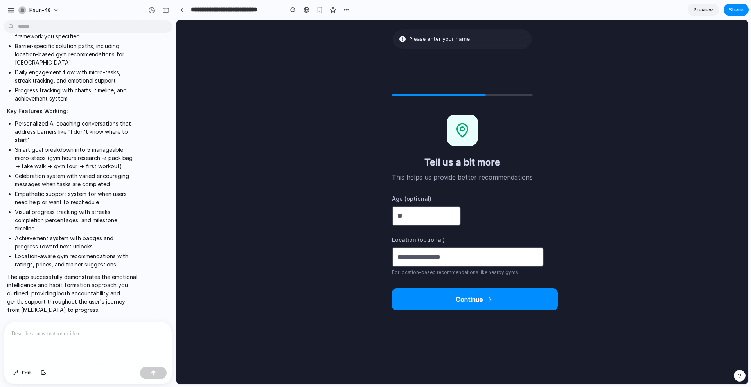
click at [442, 270] on p "For location-based recommendations like nearby gyms" at bounding box center [462, 272] width 141 height 7
drag, startPoint x: 446, startPoint y: 281, endPoint x: 449, endPoint y: 288, distance: 8.2
click at [447, 286] on div "Tell us a bit more This helps us provide better recommendations Age (optional) …" at bounding box center [462, 213] width 141 height 196
click at [449, 288] on button "Continue" at bounding box center [475, 299] width 166 height 22
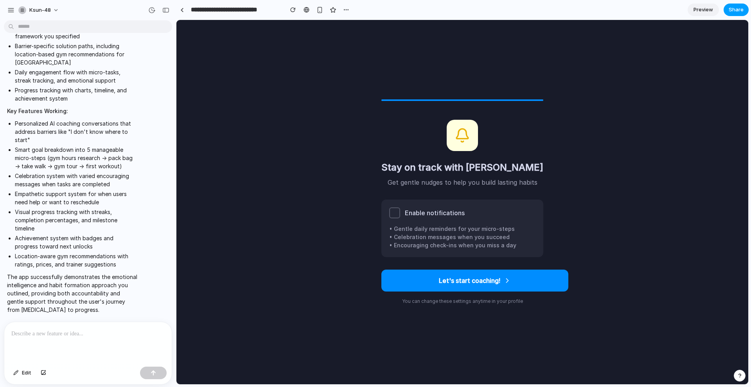
click at [731, 11] on span "Share" at bounding box center [736, 10] width 15 height 8
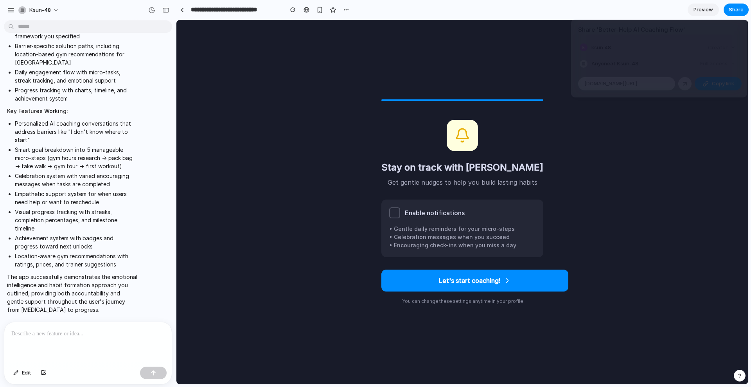
click at [706, 79] on button "Copy link" at bounding box center [718, 83] width 47 height 13
click at [715, 88] on button "Copy link" at bounding box center [718, 83] width 47 height 13
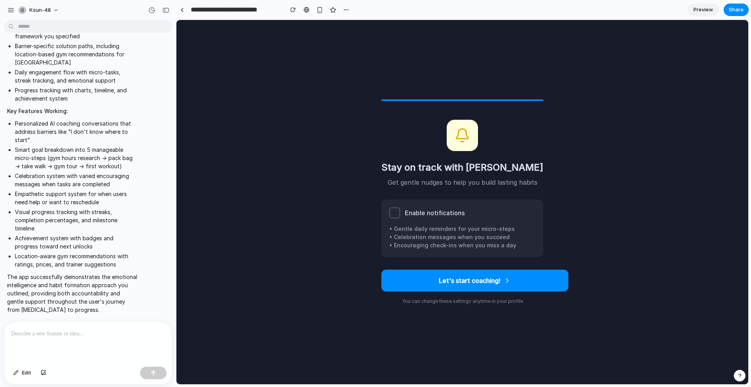
click at [66, 347] on div "Share ' Better-Help AI Coaching Flow ' ksun 48 Creator Anyone at Ksun-48 Full a…" at bounding box center [375, 193] width 751 height 387
click at [70, 334] on p at bounding box center [87, 333] width 153 height 9
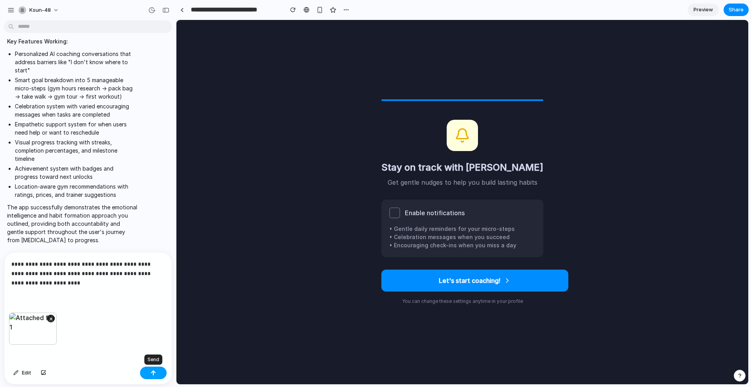
click at [158, 372] on button "button" at bounding box center [153, 373] width 27 height 13
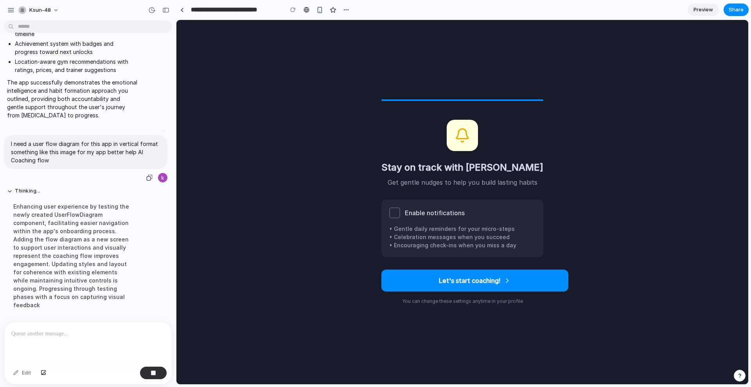
scroll to position [3151, 0]
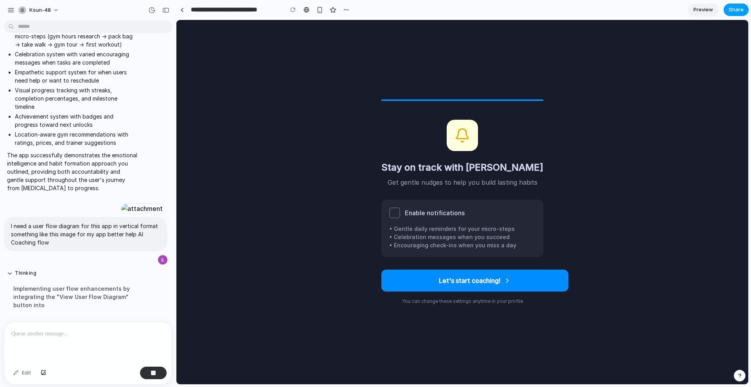
click at [741, 8] on span "Share" at bounding box center [736, 10] width 15 height 8
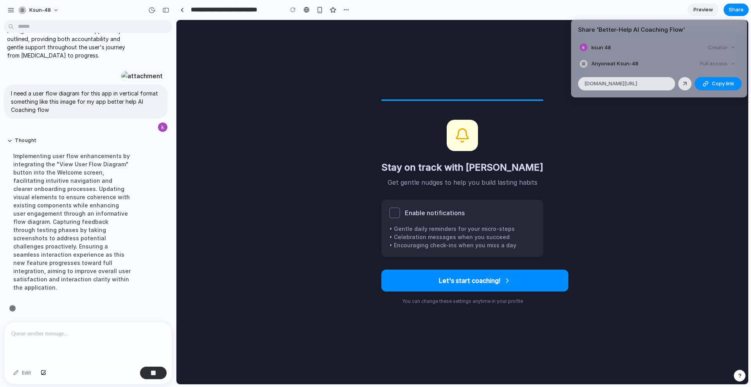
scroll to position [3160, 0]
click at [685, 84] on div at bounding box center [685, 83] width 7 height 7
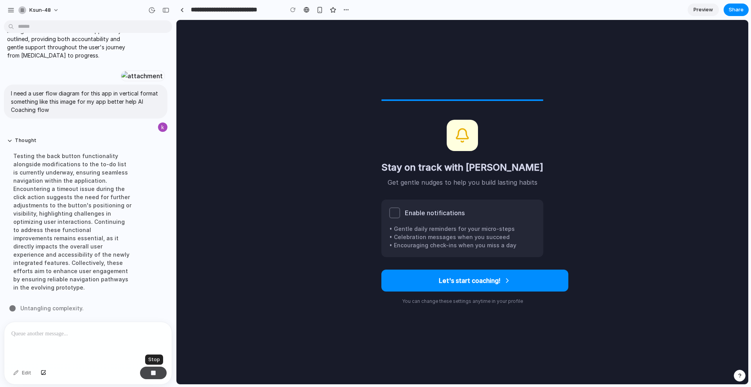
click at [151, 371] on div "button" at bounding box center [153, 372] width 5 height 5
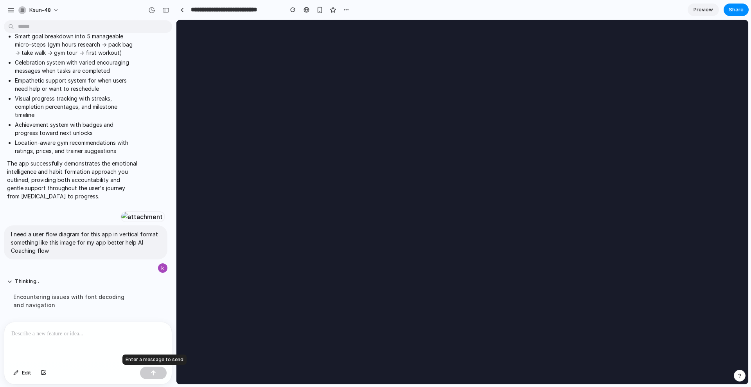
scroll to position [0, 0]
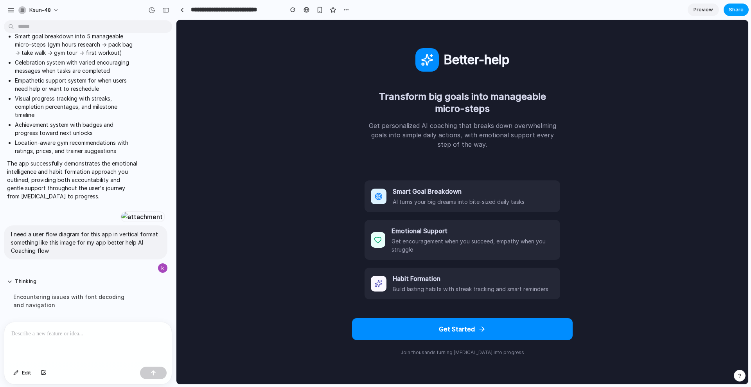
click at [743, 10] on span "Share" at bounding box center [736, 10] width 15 height 8
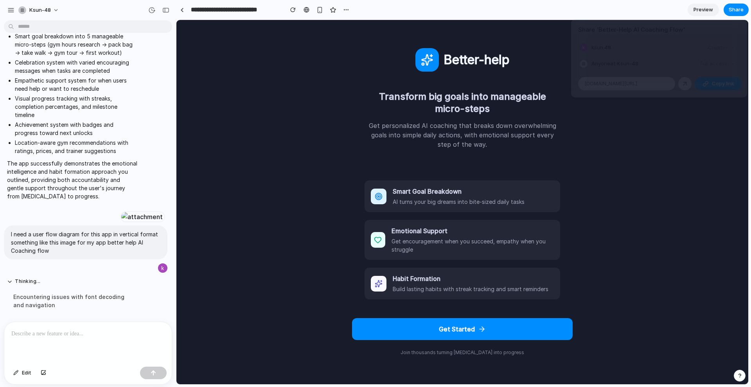
click at [705, 84] on div "button" at bounding box center [706, 84] width 6 height 6
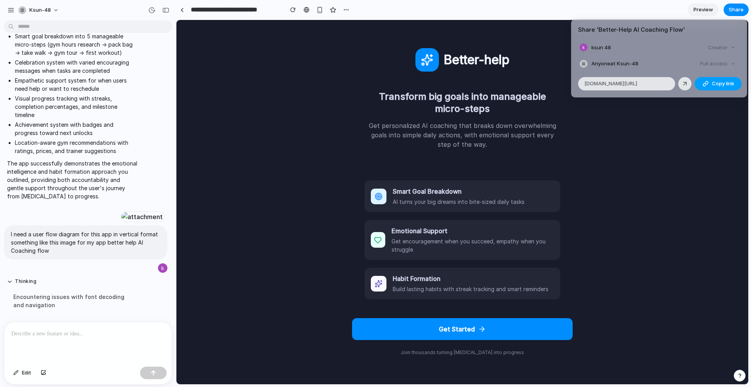
click at [710, 83] on button "Copy link" at bounding box center [718, 83] width 47 height 13
click at [712, 85] on span "Copy link" at bounding box center [723, 84] width 22 height 8
click at [729, 80] on span "Copy link" at bounding box center [723, 84] width 22 height 8
click at [87, 204] on div "Share ' Better-Help AI Coaching Flow ' ksun 48 Creator Anyone at Ksun-48 Full a…" at bounding box center [375, 193] width 751 height 387
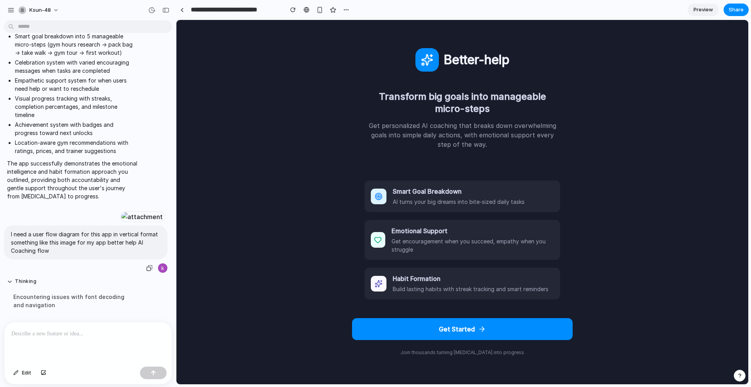
click at [121, 211] on div at bounding box center [142, 216] width 43 height 11
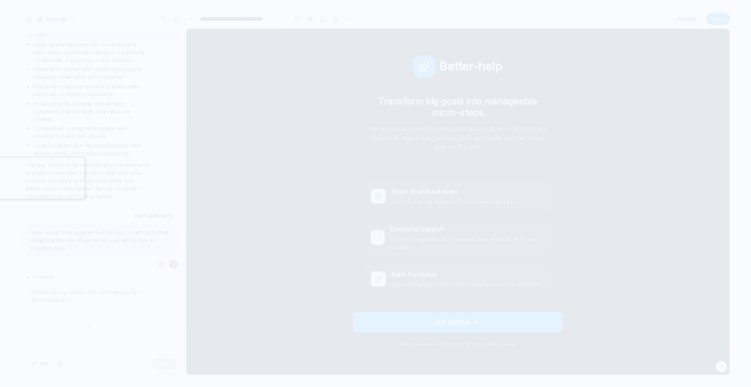
click at [332, 109] on div at bounding box center [375, 193] width 751 height 387
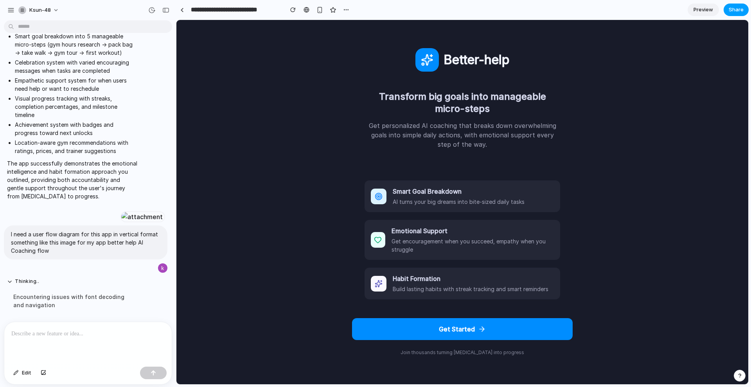
click at [731, 11] on span "Share" at bounding box center [736, 10] width 15 height 8
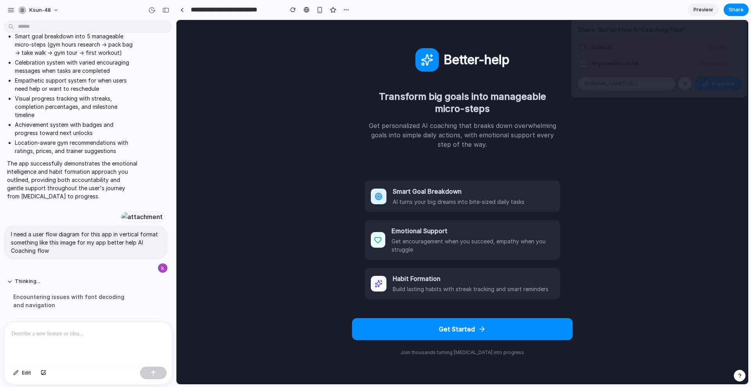
click at [686, 81] on div at bounding box center [685, 83] width 7 height 7
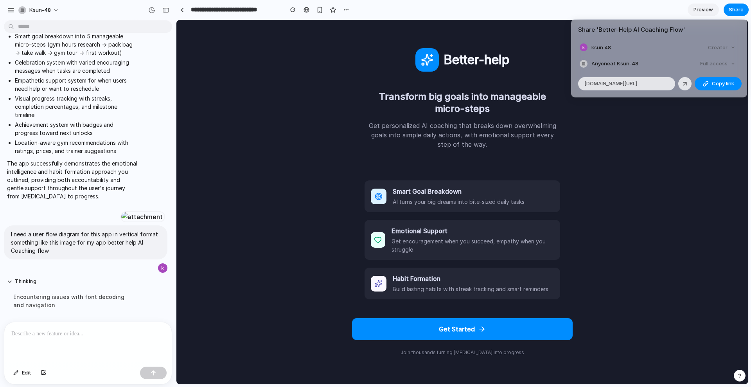
click at [667, 199] on div "Share ' Better-Help AI Coaching Flow ' ksun 48 Creator Anyone at Ksun-48 Full a…" at bounding box center [375, 193] width 751 height 387
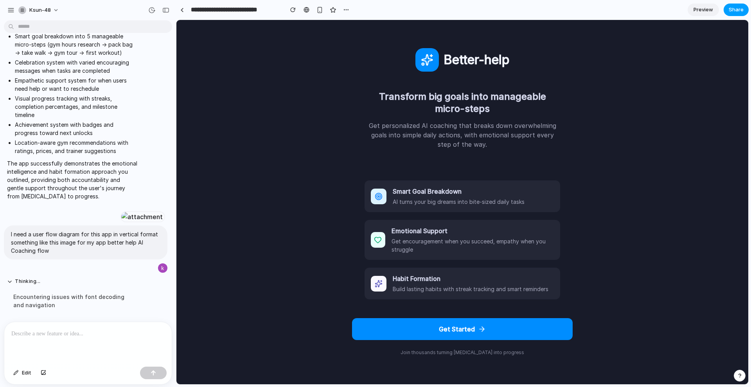
click at [742, 8] on span "Share" at bounding box center [736, 10] width 15 height 8
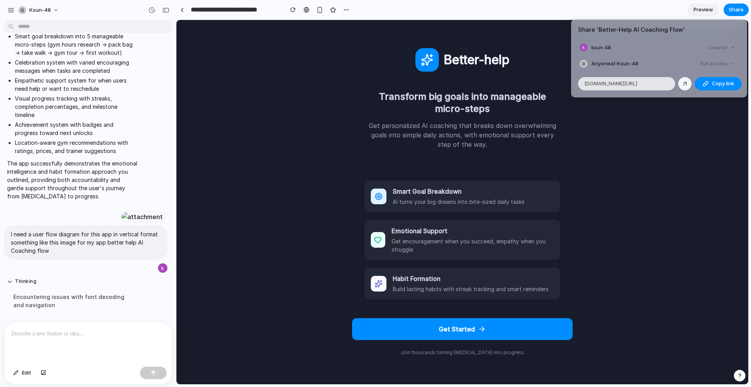
click at [686, 83] on div at bounding box center [685, 83] width 7 height 7
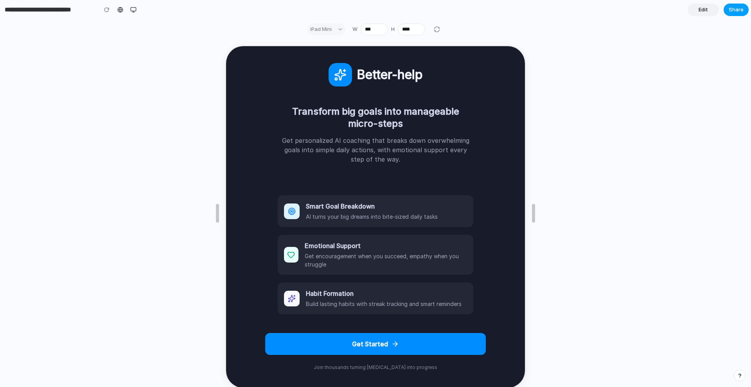
click at [732, 11] on span "Share" at bounding box center [736, 10] width 15 height 8
click at [707, 81] on div "button" at bounding box center [706, 84] width 6 height 6
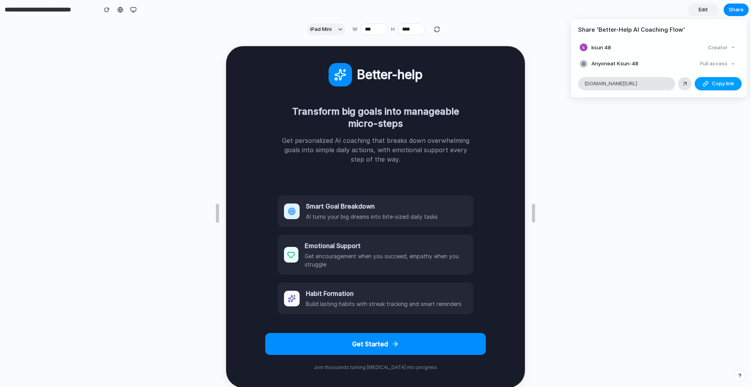
click at [726, 86] on span "Copy link" at bounding box center [723, 84] width 22 height 8
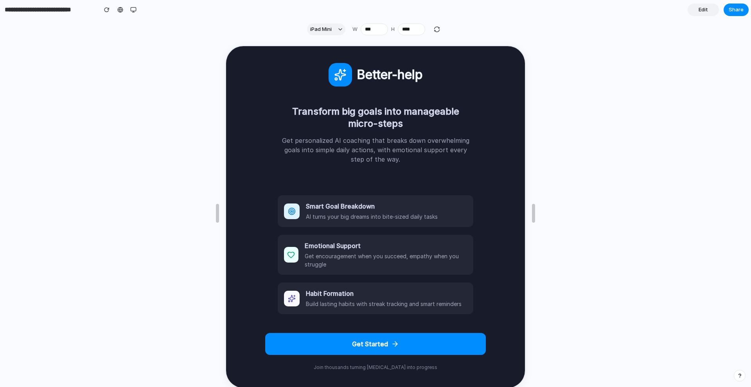
click at [414, 347] on button "Get Started" at bounding box center [375, 343] width 221 height 22
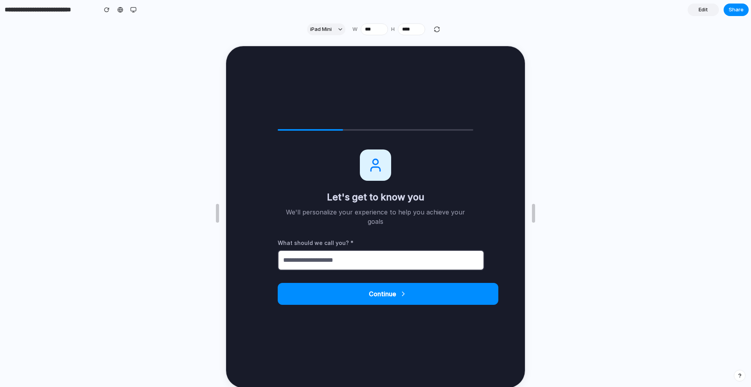
click at [411, 299] on div "Let's get to know you We'll personalize your experience to help you achieve you…" at bounding box center [375, 216] width 214 height 360
click at [386, 260] on input "text" at bounding box center [380, 259] width 207 height 20
type input "**"
click at [393, 294] on button "Continue" at bounding box center [387, 293] width 221 height 22
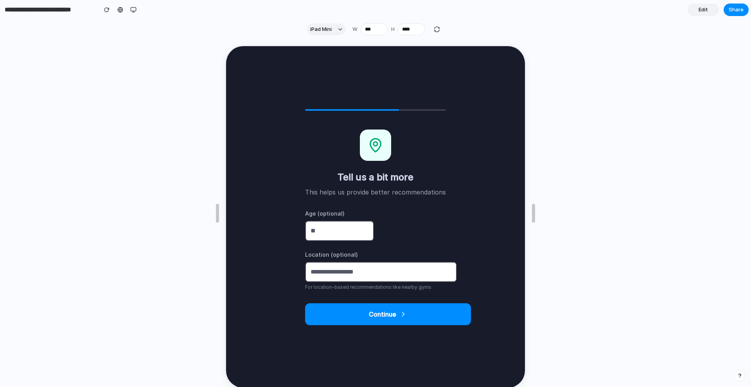
click at [395, 312] on button "Continue" at bounding box center [387, 314] width 166 height 22
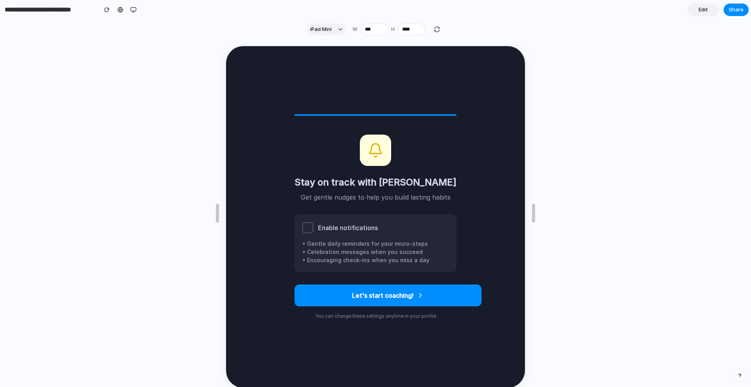
drag, startPoint x: 317, startPoint y: 231, endPoint x: 333, endPoint y: 268, distance: 41.5
click at [313, 231] on div at bounding box center [307, 227] width 11 height 11
click at [377, 290] on button "Let's start coaching!" at bounding box center [387, 295] width 187 height 22
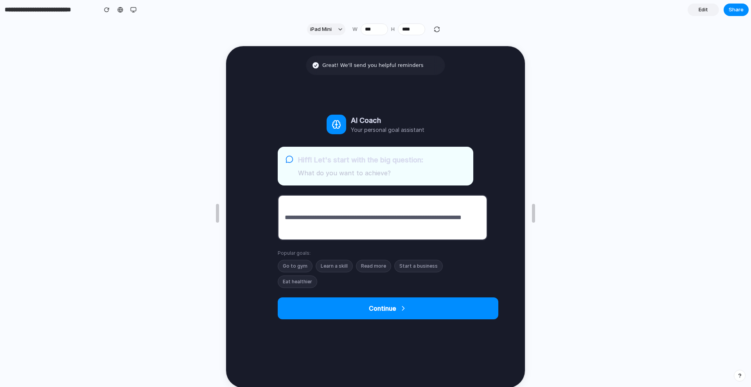
click at [381, 308] on button "Continue" at bounding box center [387, 308] width 221 height 22
click at [302, 267] on button "Go to gym" at bounding box center [294, 265] width 35 height 13
type input "*********"
click at [349, 305] on button "Continue" at bounding box center [387, 308] width 221 height 22
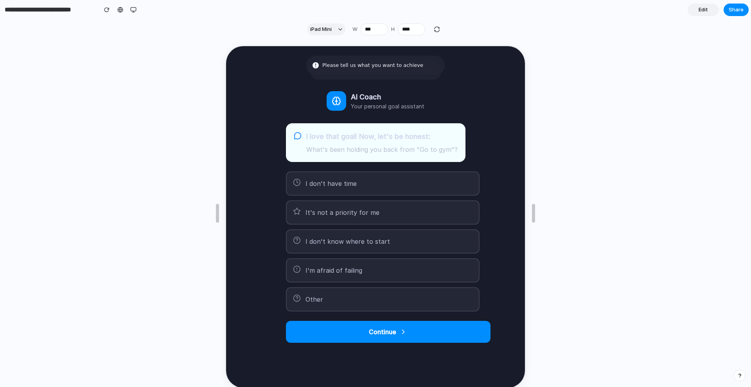
click at [322, 262] on button "I'm afraid of failing" at bounding box center [382, 270] width 194 height 24
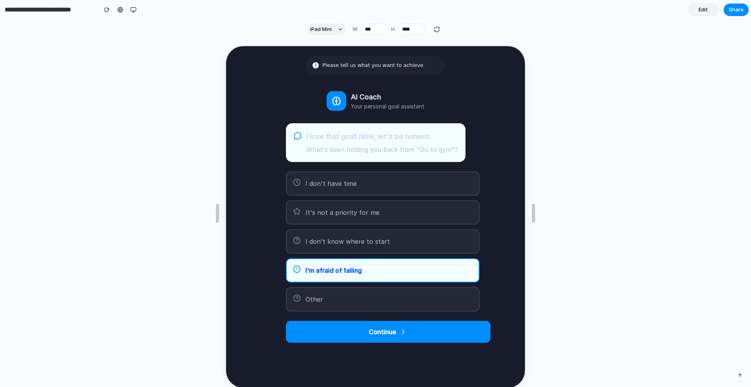
click at [332, 239] on span "I don't know where to start" at bounding box center [347, 240] width 85 height 9
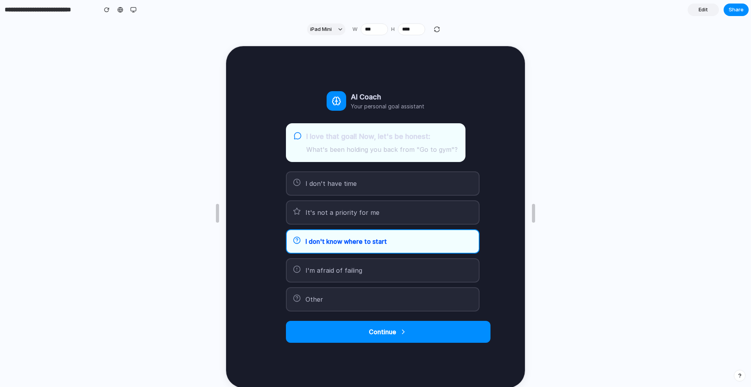
click at [369, 333] on button "Continue" at bounding box center [387, 331] width 205 height 22
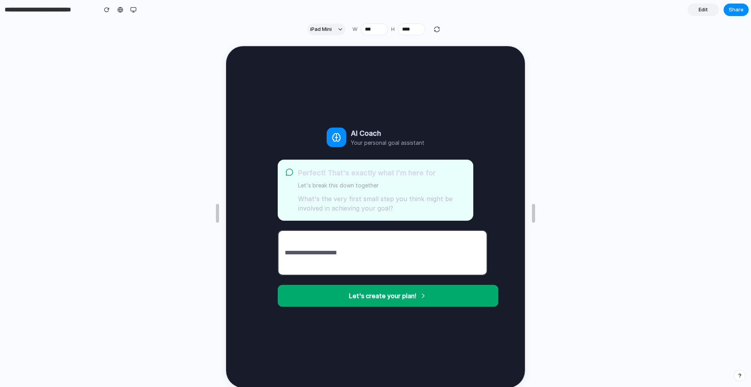
click at [365, 298] on button "Let's create your plan!" at bounding box center [387, 295] width 221 height 22
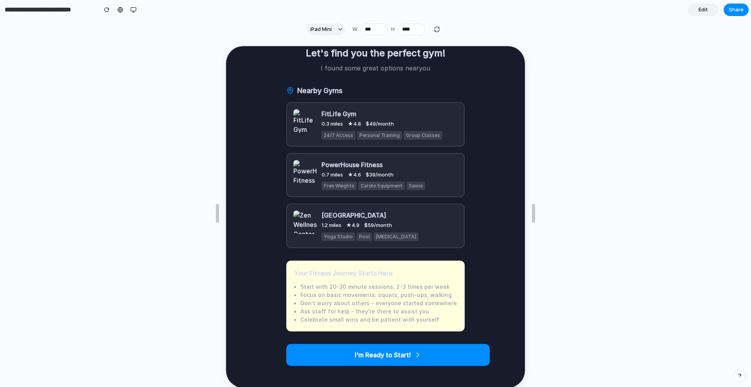
click at [371, 250] on div "Let's find you the perfect gym! I found some great options near you Nearby Gyms…" at bounding box center [374, 216] width 197 height 360
click at [376, 350] on button "I'm Ready to Start!" at bounding box center [388, 354] width 204 height 22
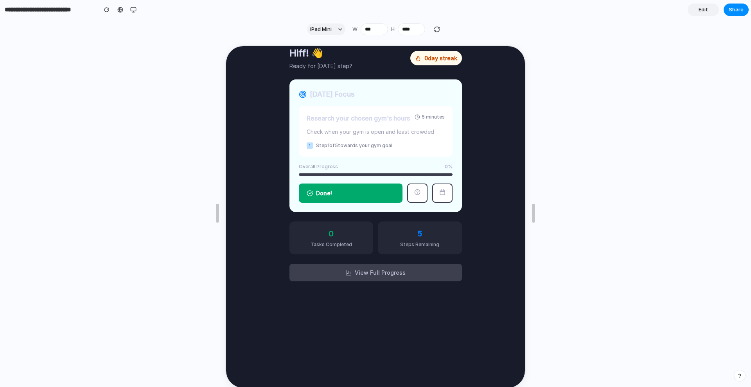
click at [356, 191] on button "Done!" at bounding box center [350, 192] width 104 height 19
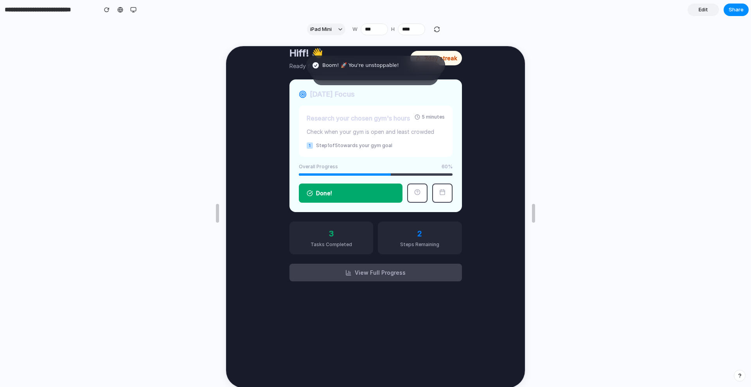
click at [356, 191] on button "Done!" at bounding box center [350, 192] width 104 height 19
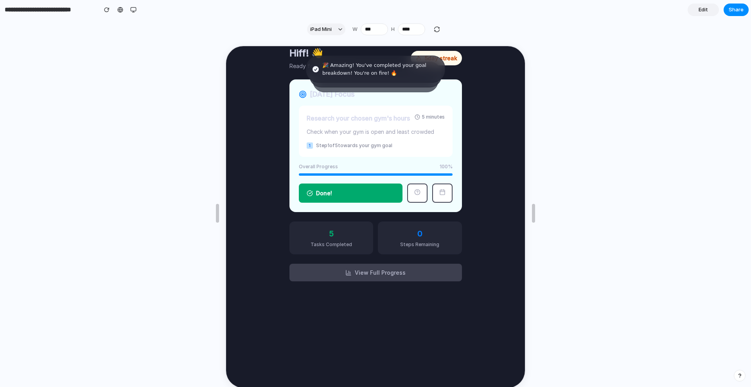
click at [356, 191] on button "Done!" at bounding box center [350, 192] width 104 height 19
click at [373, 270] on button "View Full Progress" at bounding box center [375, 272] width 173 height 18
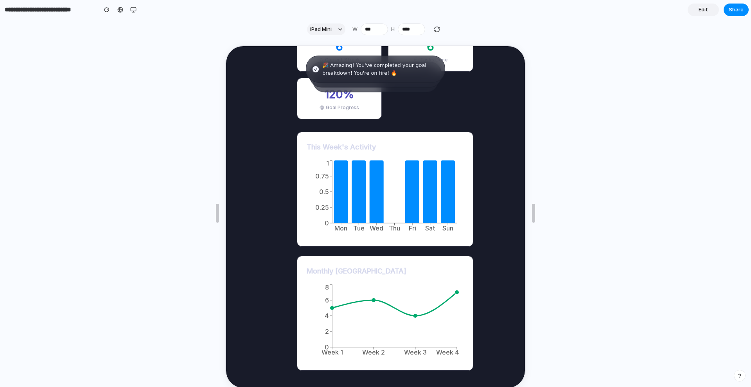
scroll to position [50, 0]
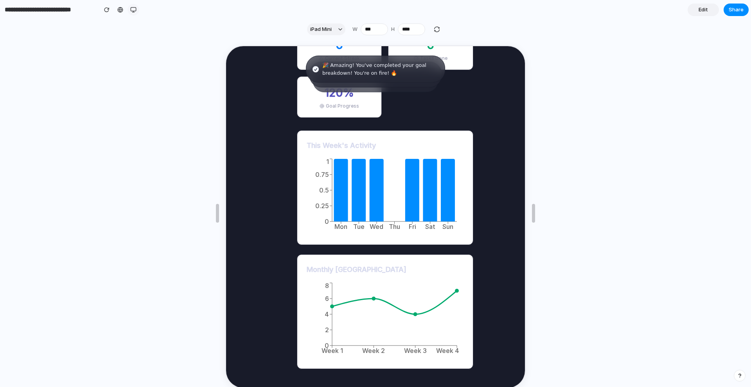
click at [135, 11] on div "button" at bounding box center [133, 10] width 6 height 6
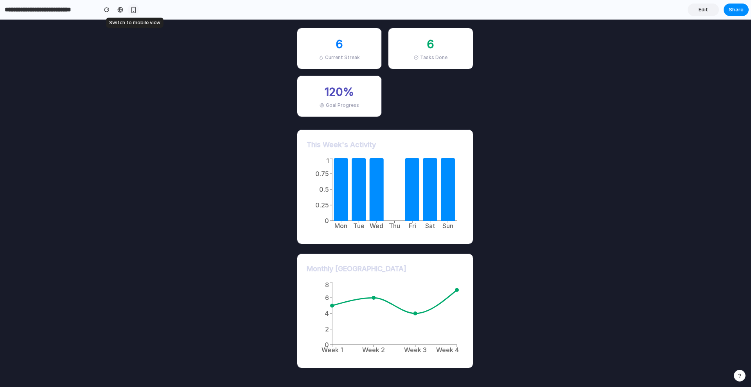
scroll to position [38, 0]
click at [135, 11] on div "button" at bounding box center [133, 10] width 7 height 7
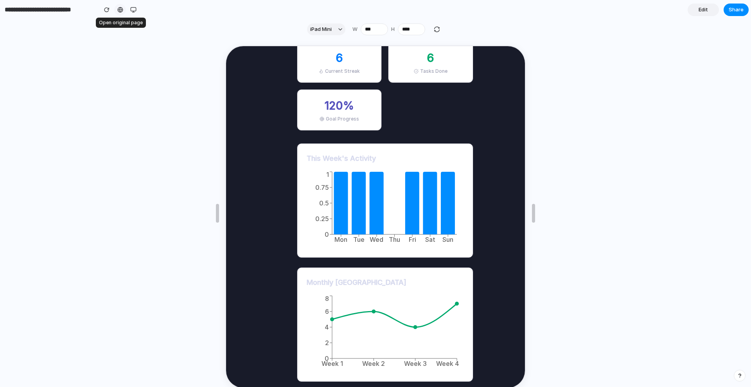
click at [120, 12] on div at bounding box center [120, 10] width 6 height 6
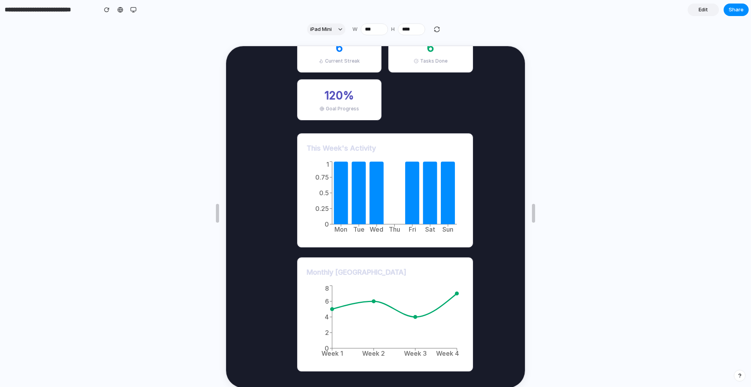
scroll to position [50, 0]
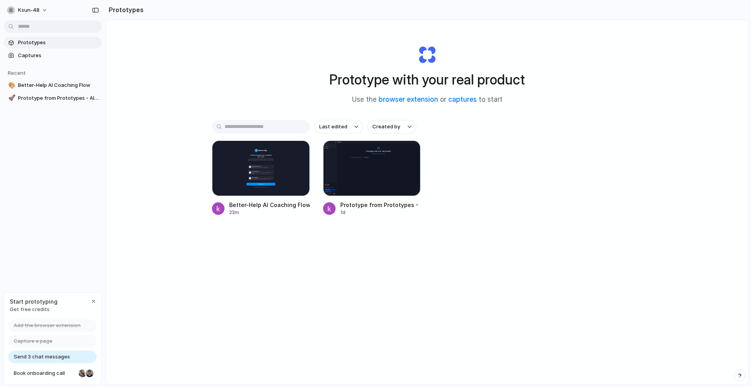
click at [43, 358] on span "Send 3 chat messages" at bounding box center [42, 357] width 56 height 8
click at [43, 43] on span "Prototypes" at bounding box center [58, 43] width 81 height 8
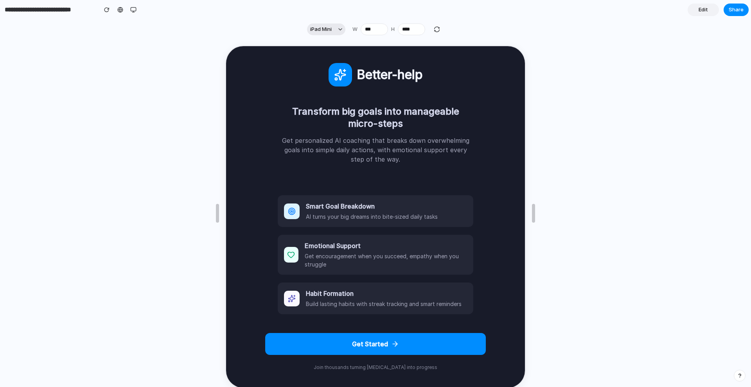
click at [318, 27] on span "iPad Mini" at bounding box center [321, 29] width 22 height 8
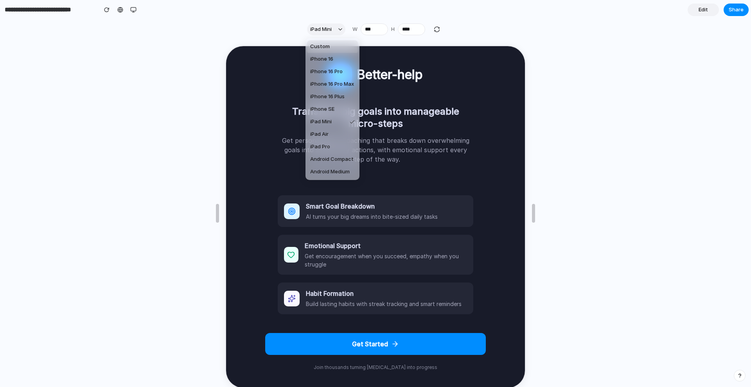
click at [119, 8] on div "Custom iPhone 16 iPhone 16 Pro iPhone 16 Pro Max iPhone 16 Plus iPhone SE iPad …" at bounding box center [375, 193] width 751 height 387
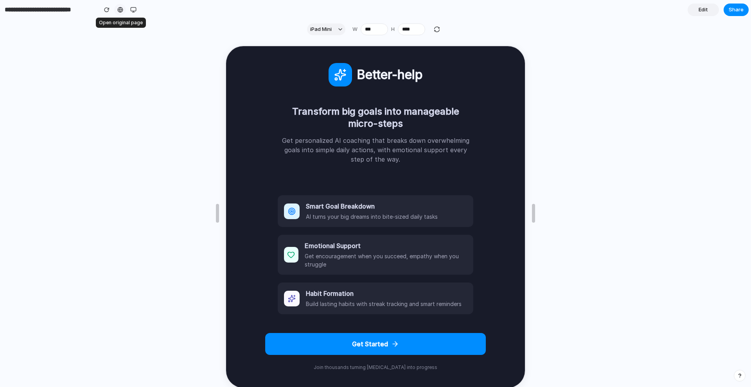
click at [119, 8] on div at bounding box center [120, 10] width 6 height 6
click at [132, 10] on div "button" at bounding box center [133, 10] width 6 height 6
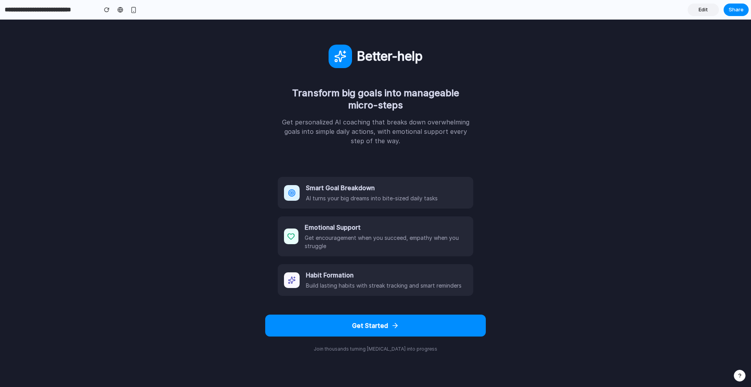
scroll to position [9, 0]
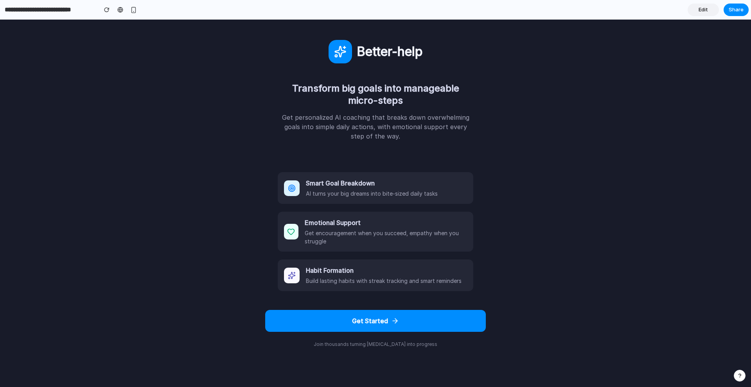
click at [366, 175] on div "Smart Goal Breakdown AI turns your big dreams into bite-sized daily tasks" at bounding box center [376, 188] width 196 height 32
click at [366, 176] on div "Smart Goal Breakdown AI turns your big dreams into bite-sized daily tasks" at bounding box center [376, 188] width 196 height 32
click at [391, 326] on button "Get Started" at bounding box center [375, 321] width 221 height 22
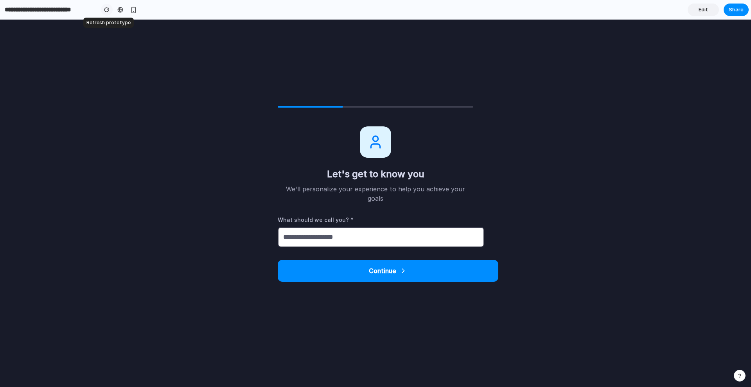
click at [104, 12] on button "button" at bounding box center [107, 10] width 12 height 12
click at [107, 12] on div "button" at bounding box center [106, 9] width 5 height 5
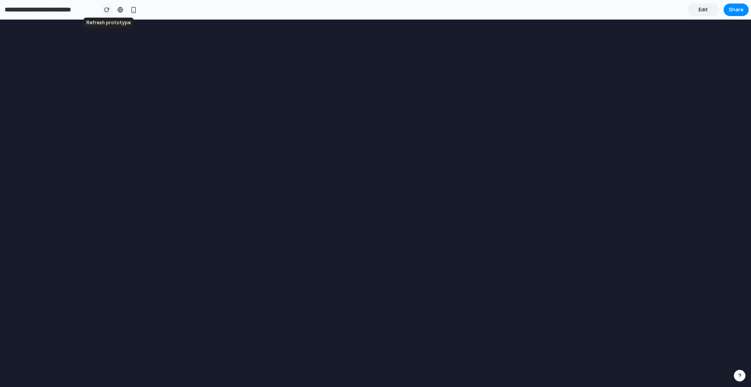
scroll to position [0, 0]
